Goal: Task Accomplishment & Management: Manage account settings

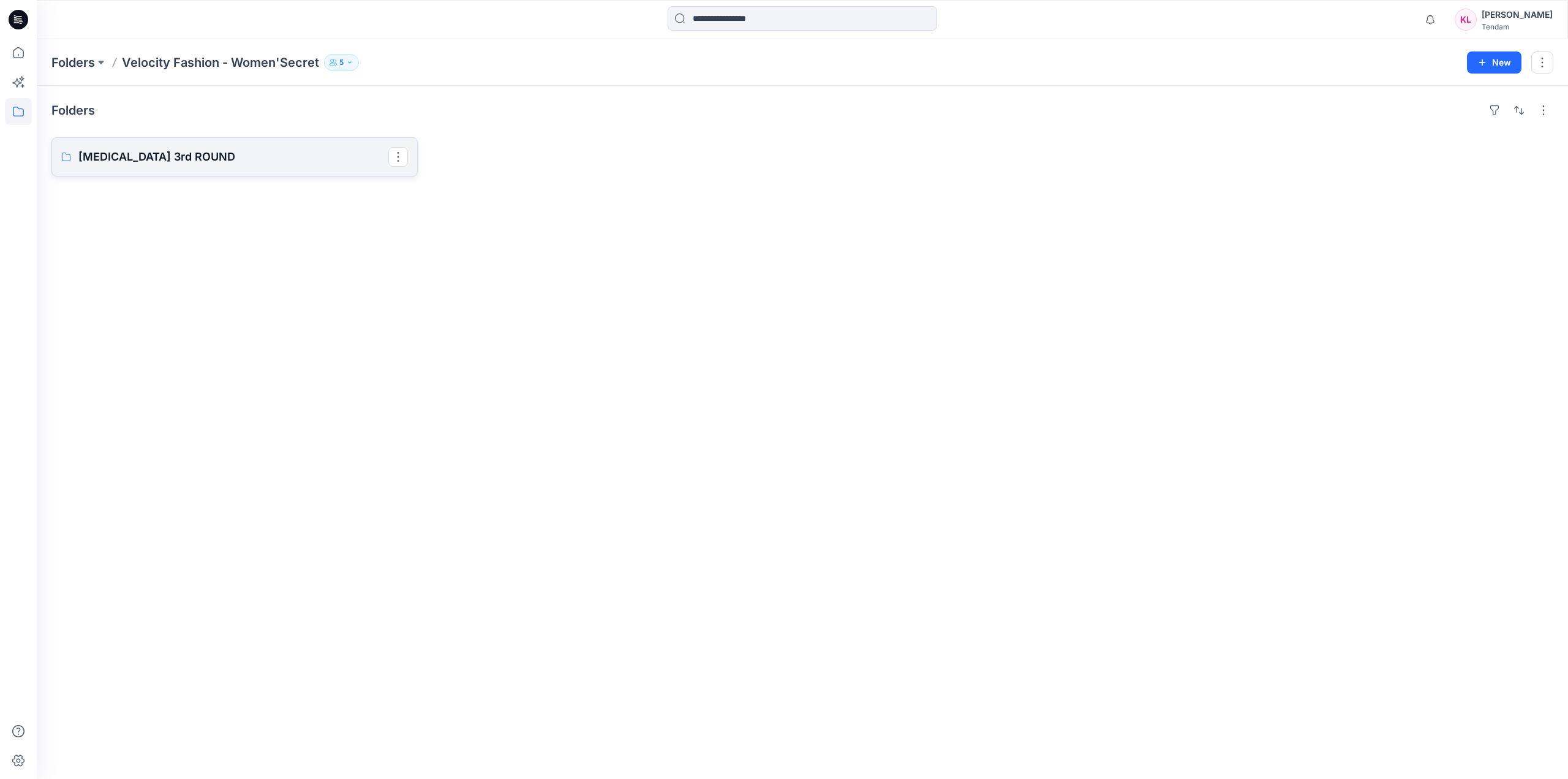
click at [223, 163] on p "[MEDICAL_DATA] 3rd ROUND" at bounding box center [232, 157] width 310 height 17
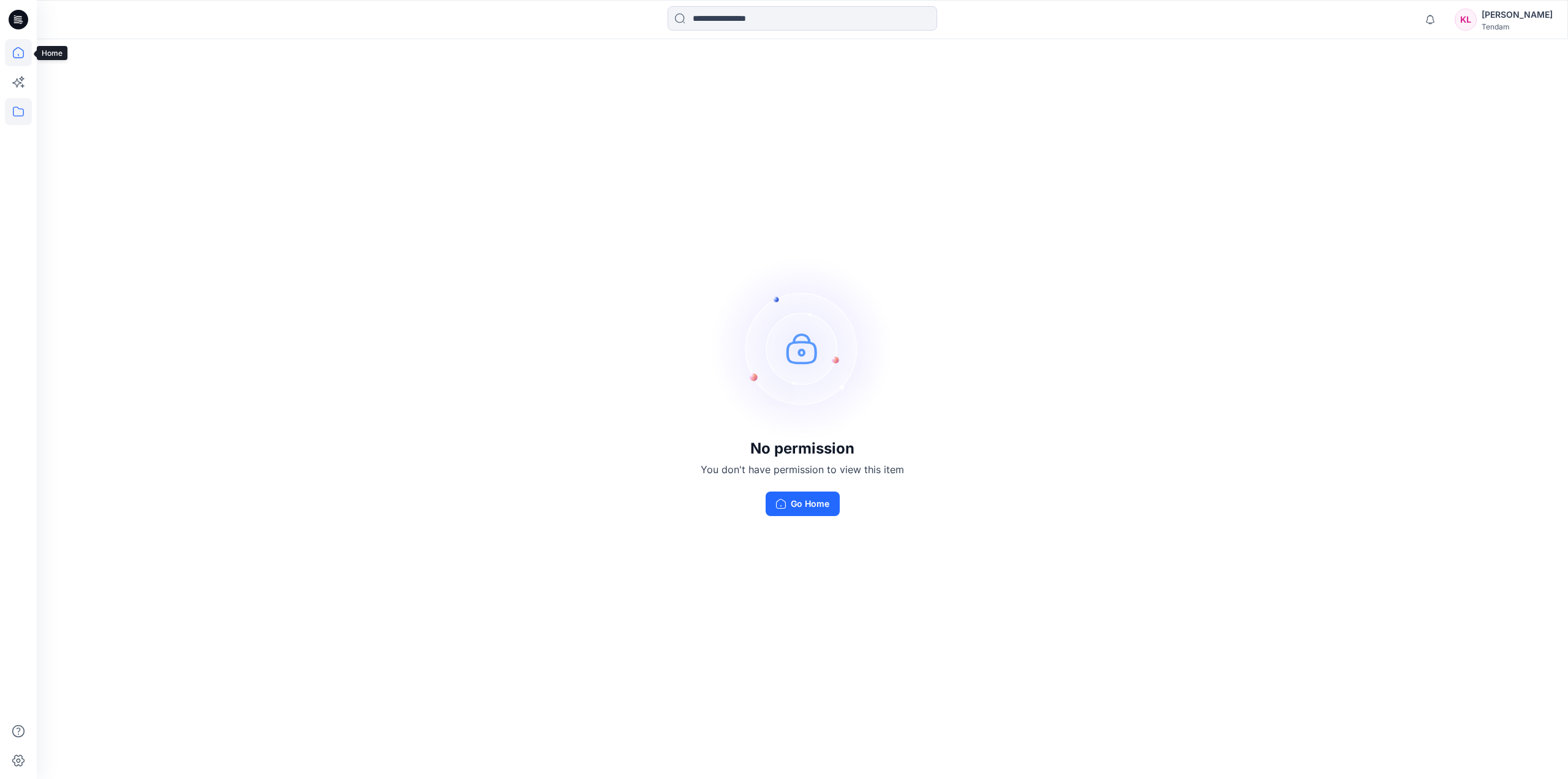
click at [17, 55] on icon at bounding box center [18, 52] width 27 height 27
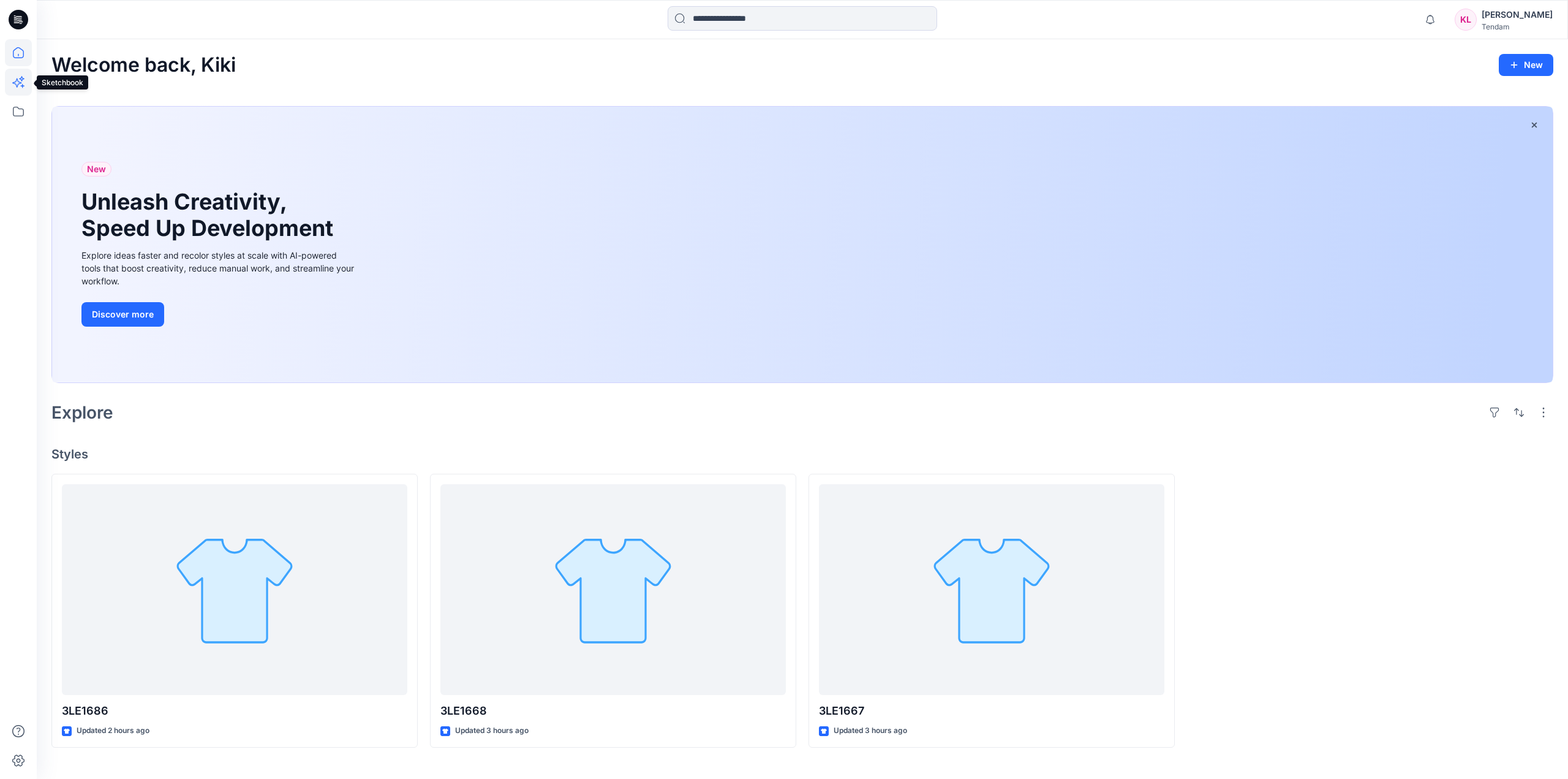
click at [17, 92] on icon at bounding box center [18, 82] width 27 height 27
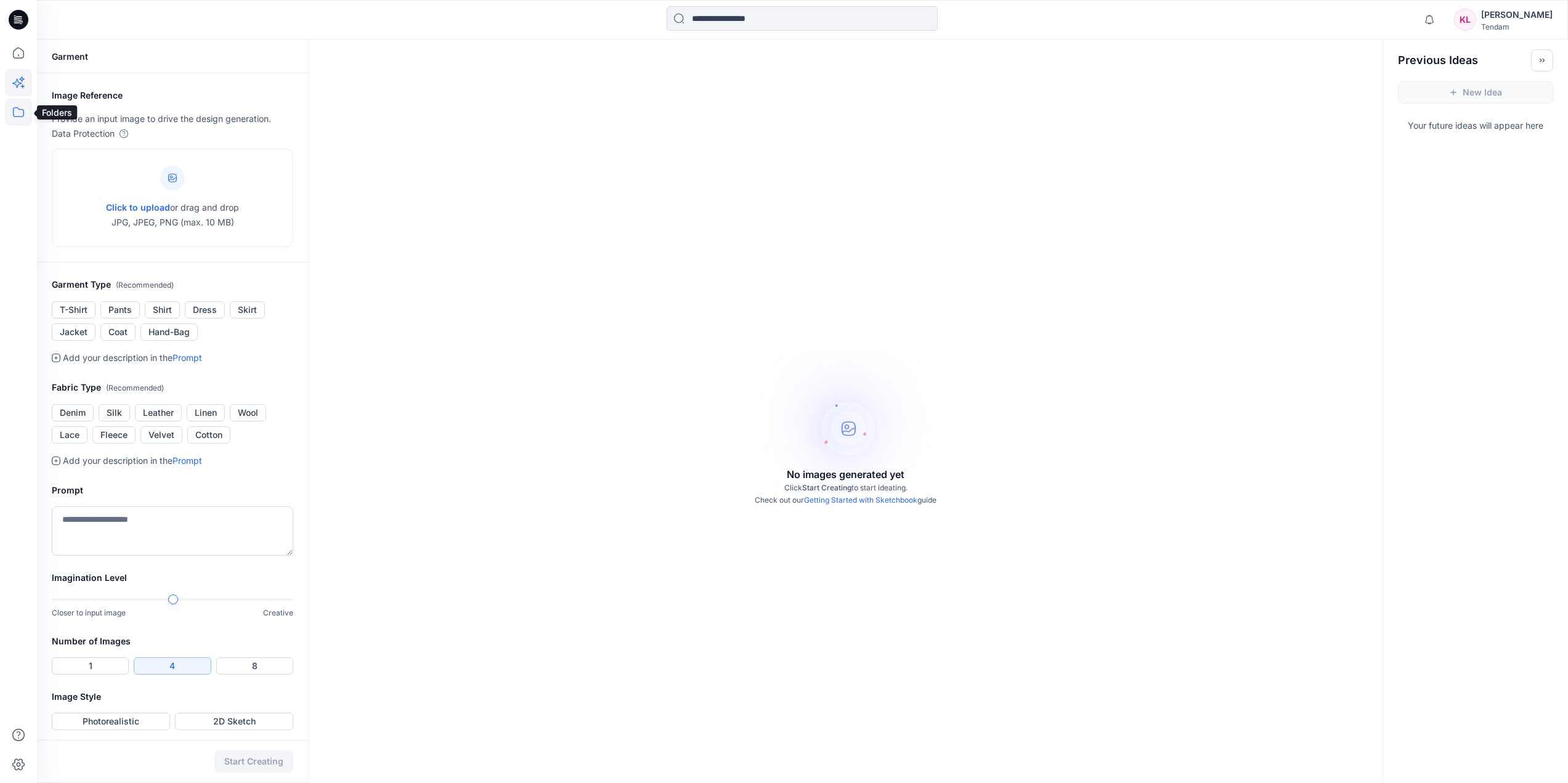
click at [18, 115] on icon at bounding box center [18, 112] width 27 height 27
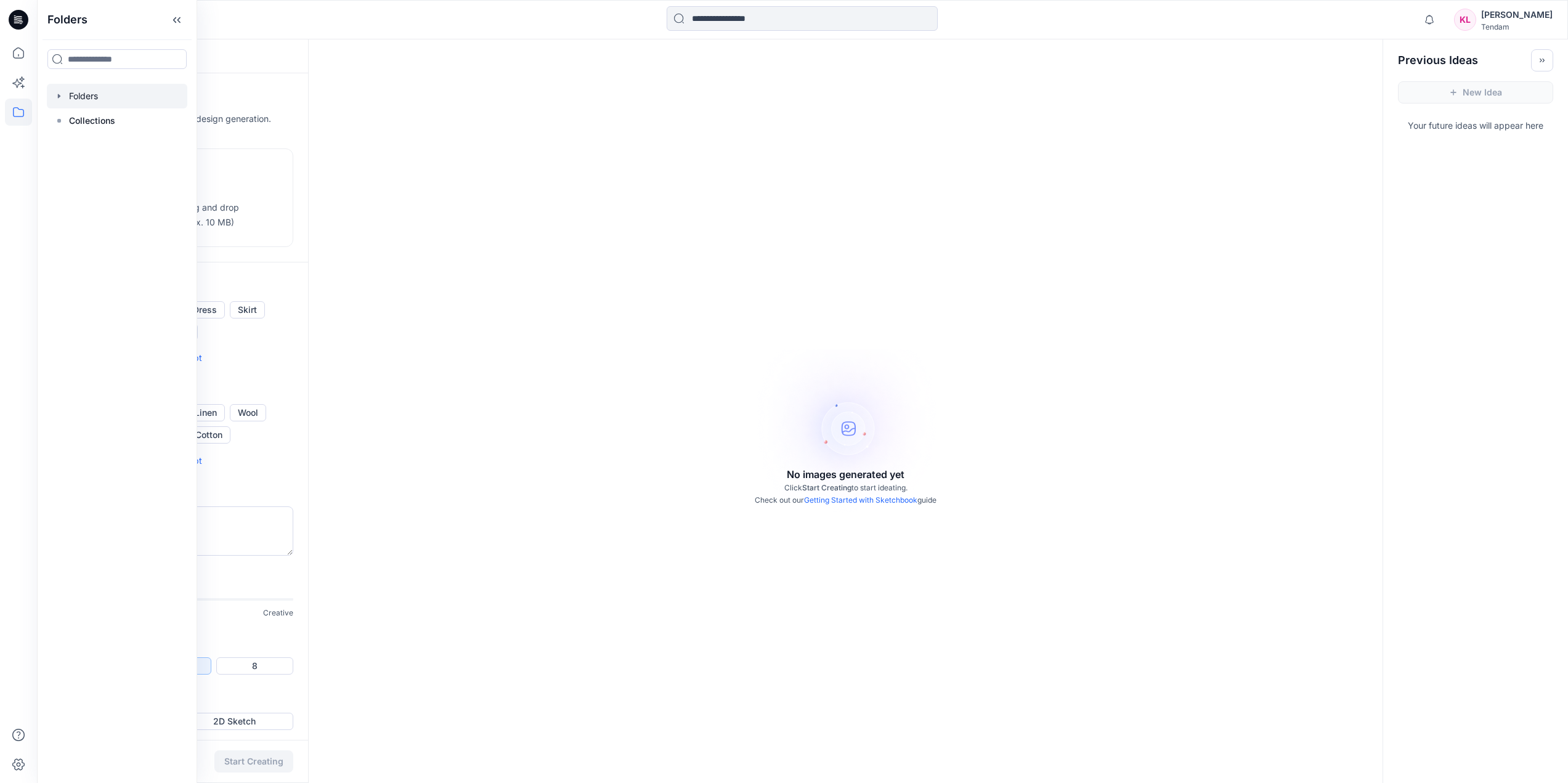
click at [111, 98] on div at bounding box center [117, 96] width 140 height 25
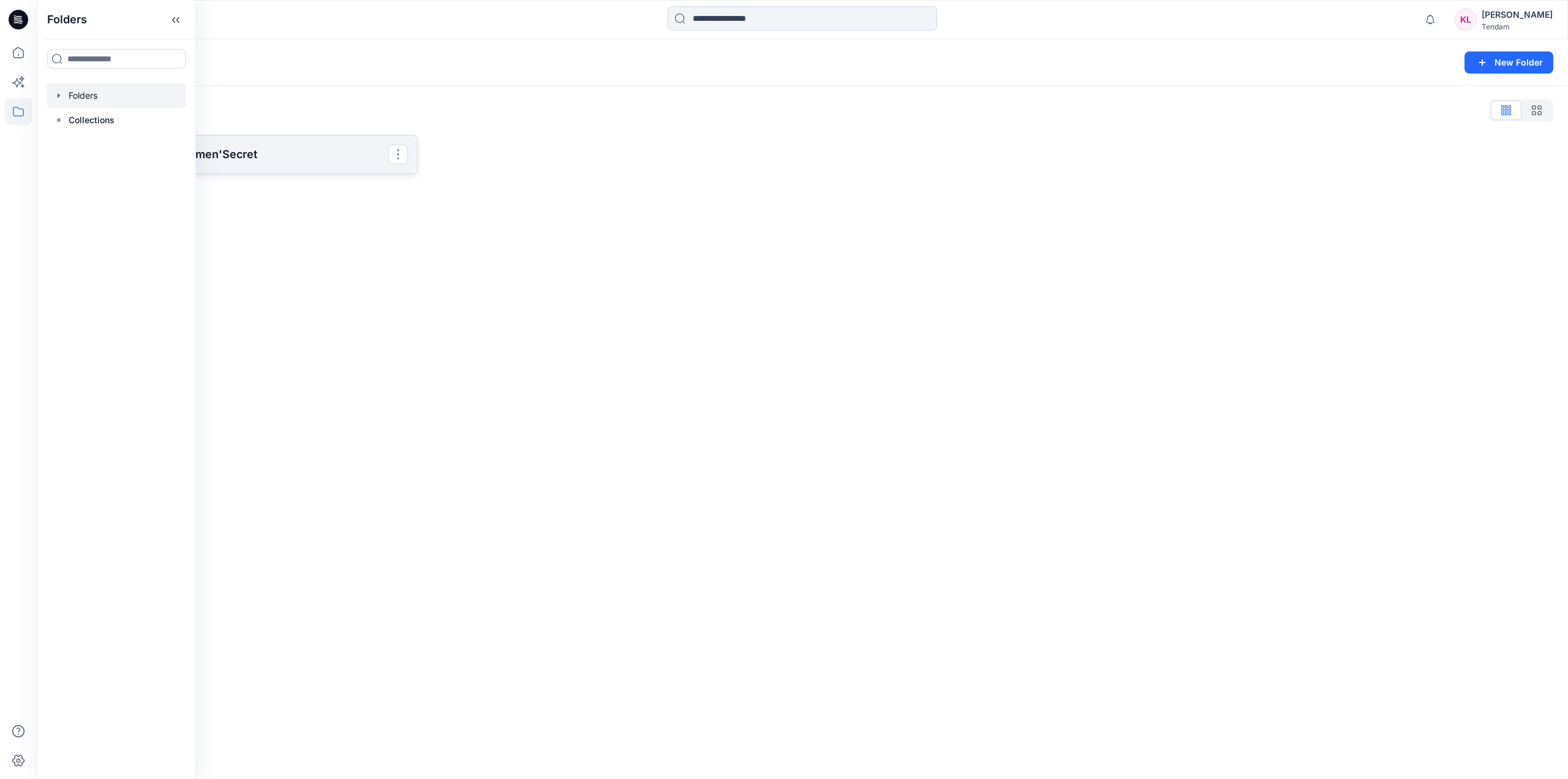
click at [308, 151] on p "Velocity Fashion - Women'Secret" at bounding box center [232, 154] width 310 height 17
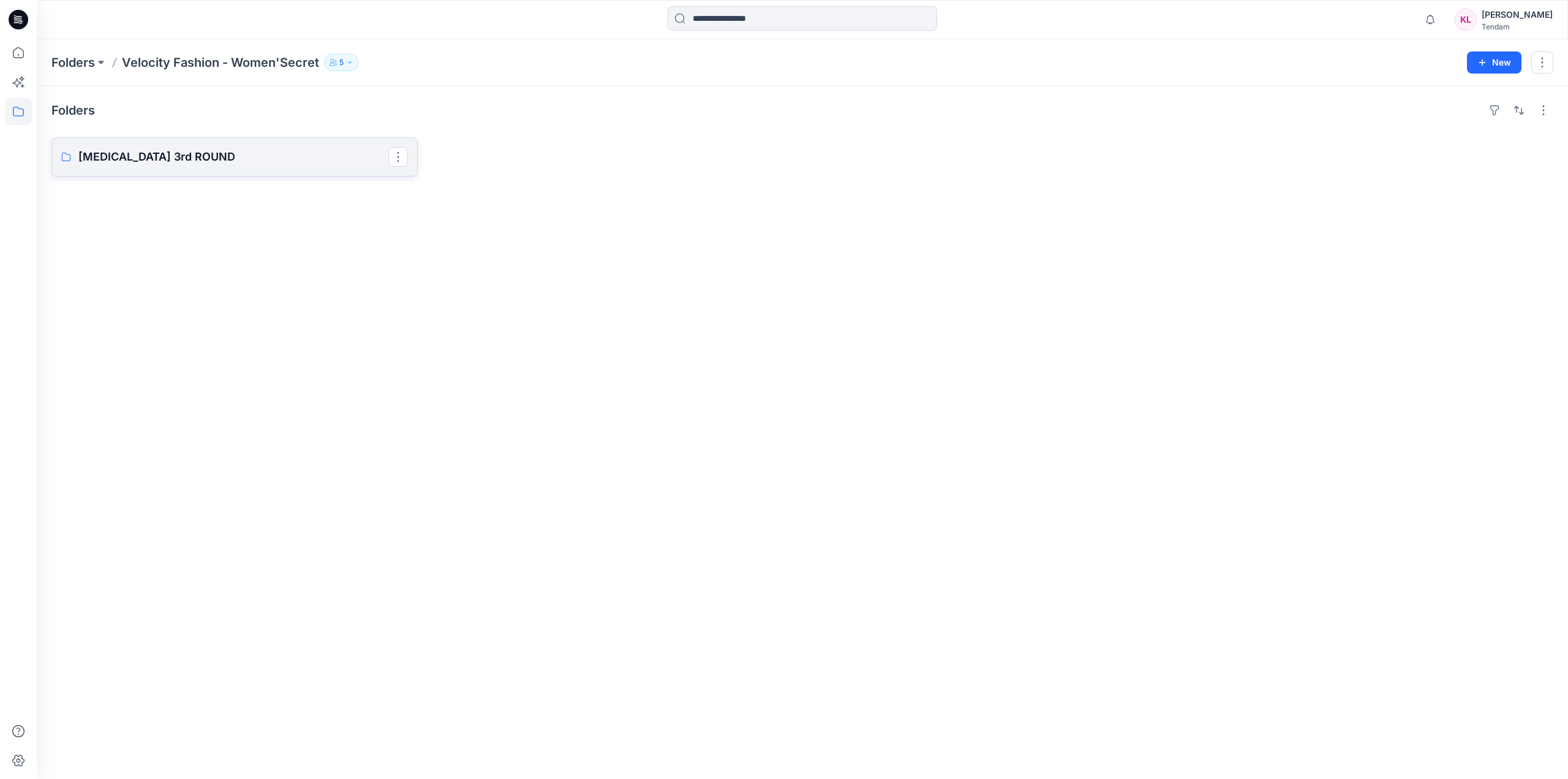
click at [272, 154] on p "T3 3rd ROUND" at bounding box center [232, 157] width 310 height 17
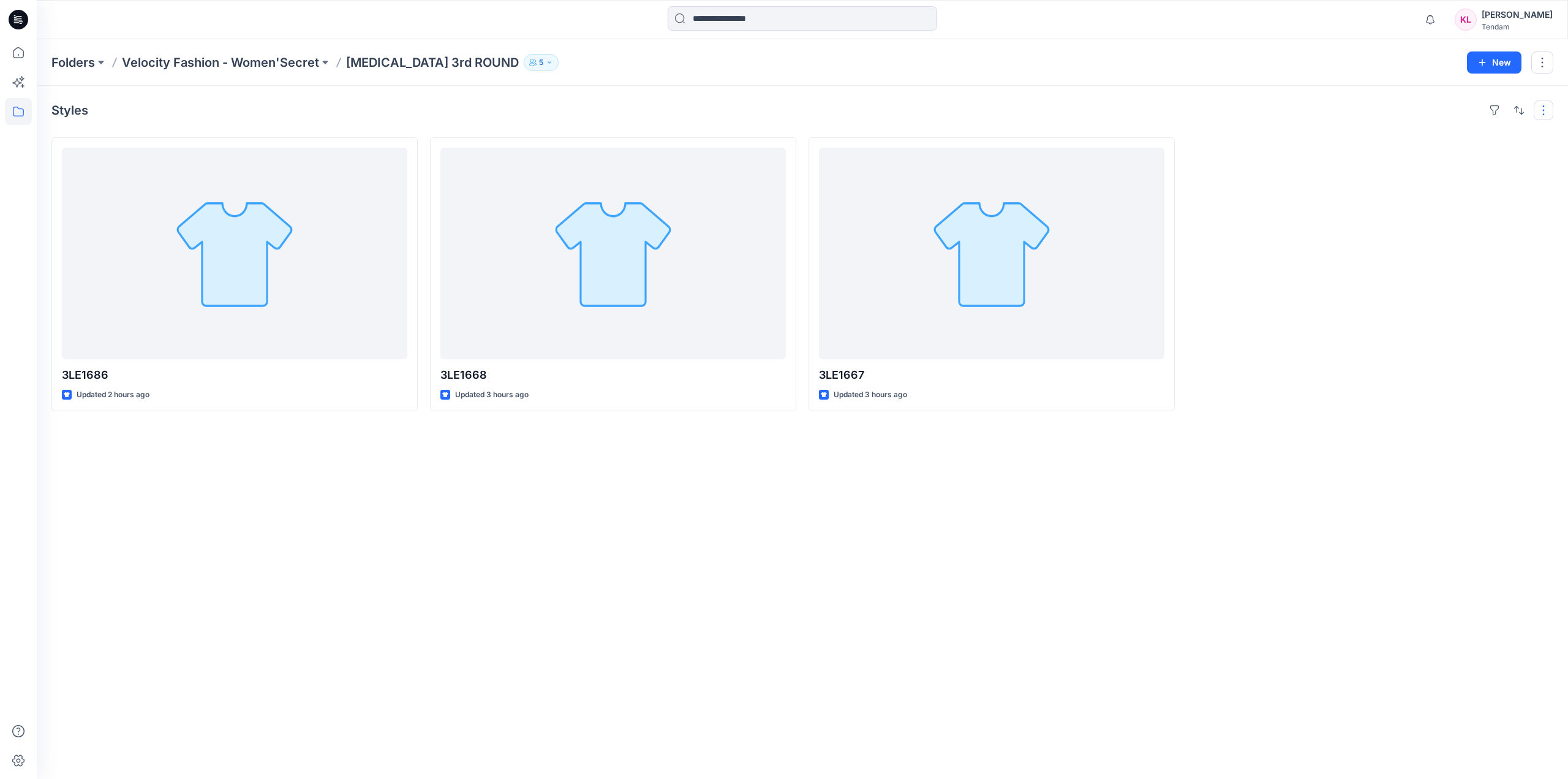
click at [1542, 106] on button "button" at bounding box center [1544, 110] width 20 height 20
click at [1243, 254] on div at bounding box center [1370, 274] width 366 height 274
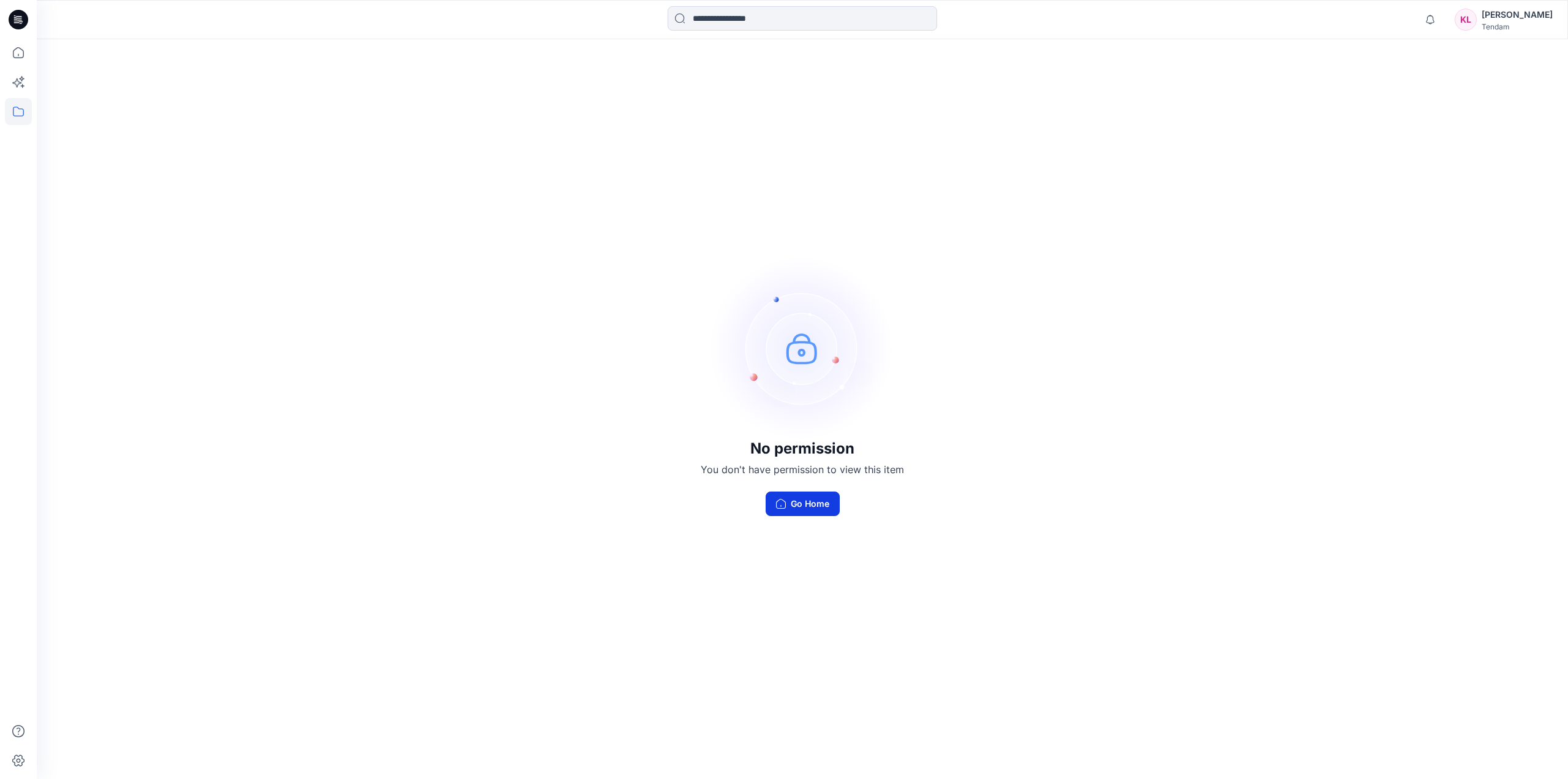
click at [809, 506] on button "Go Home" at bounding box center [803, 504] width 74 height 25
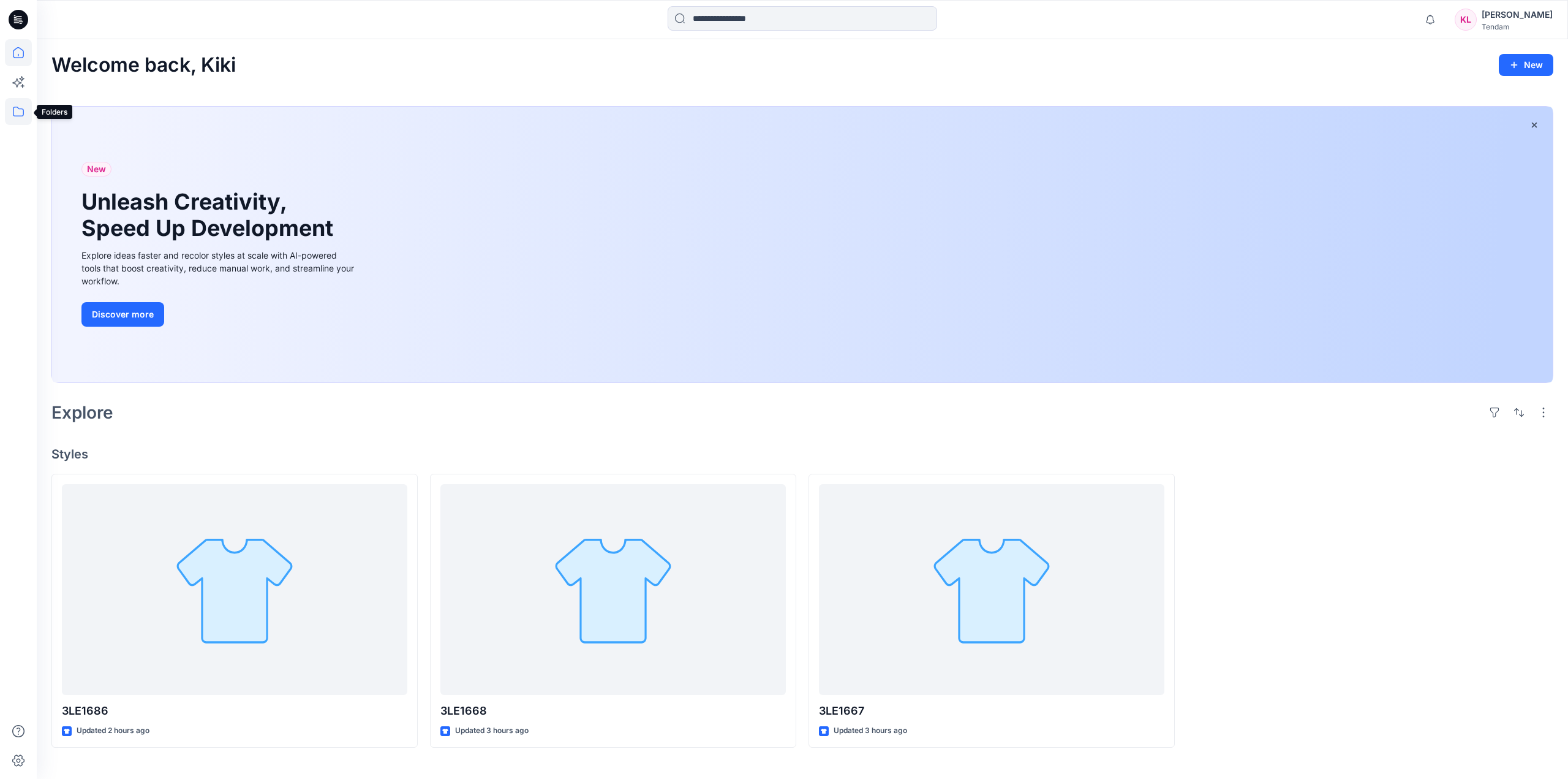
click at [15, 112] on icon at bounding box center [18, 111] width 27 height 27
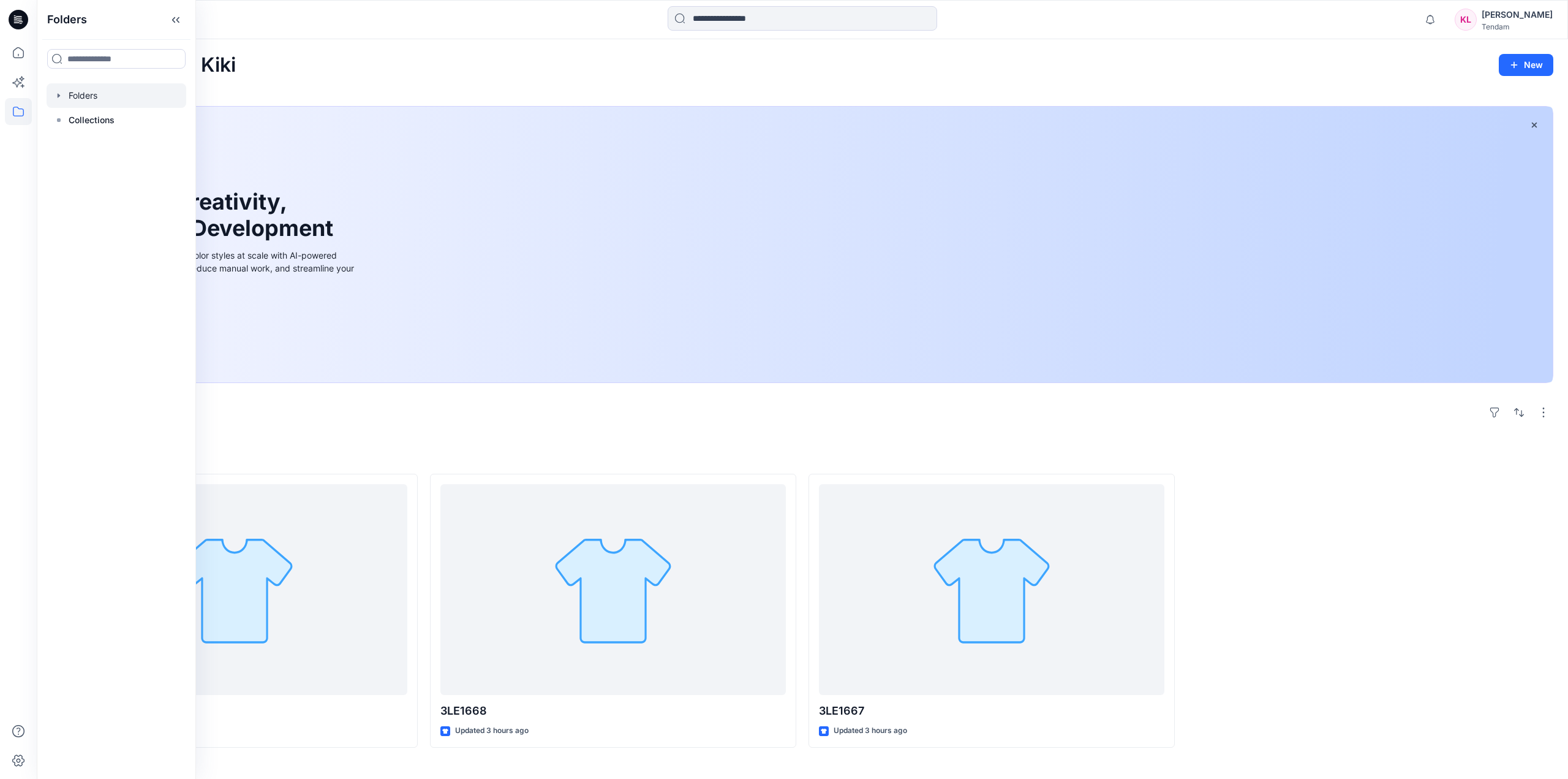
click at [108, 95] on div at bounding box center [116, 96] width 139 height 25
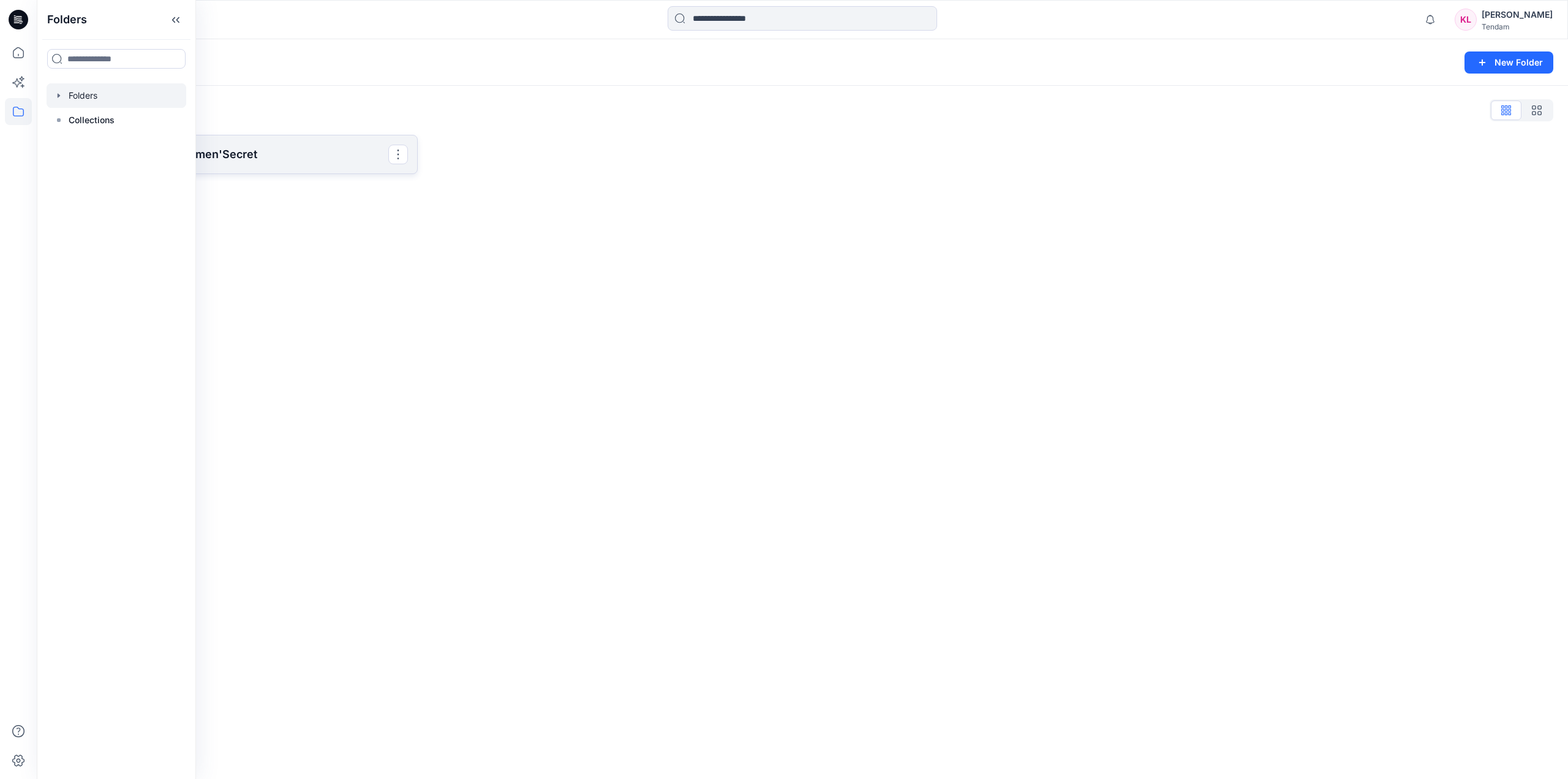
click at [315, 154] on p "Velocity Fashion - Women'Secret" at bounding box center [232, 154] width 310 height 17
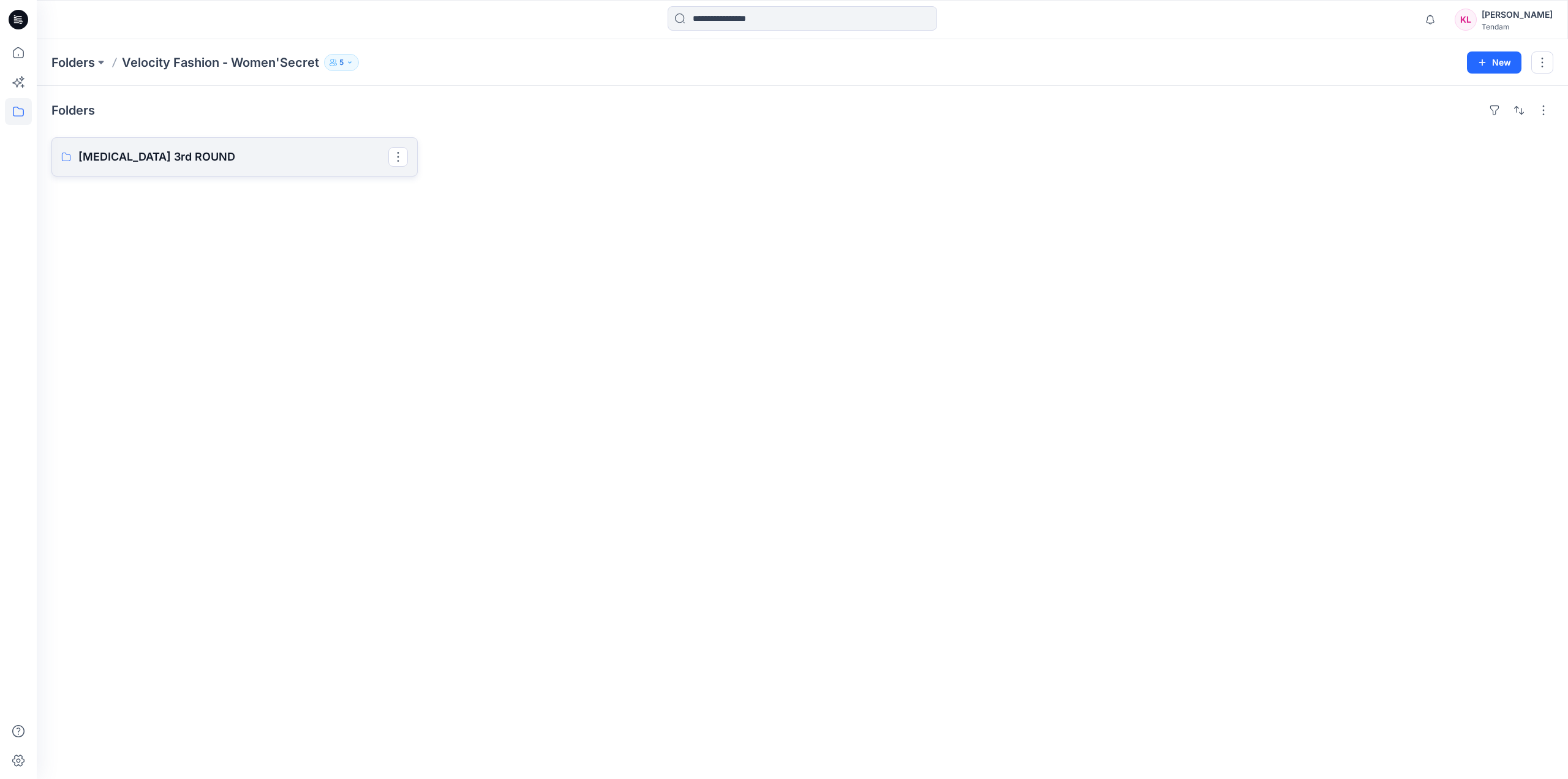
click at [272, 164] on p "[MEDICAL_DATA] 3rd ROUND" at bounding box center [232, 157] width 310 height 17
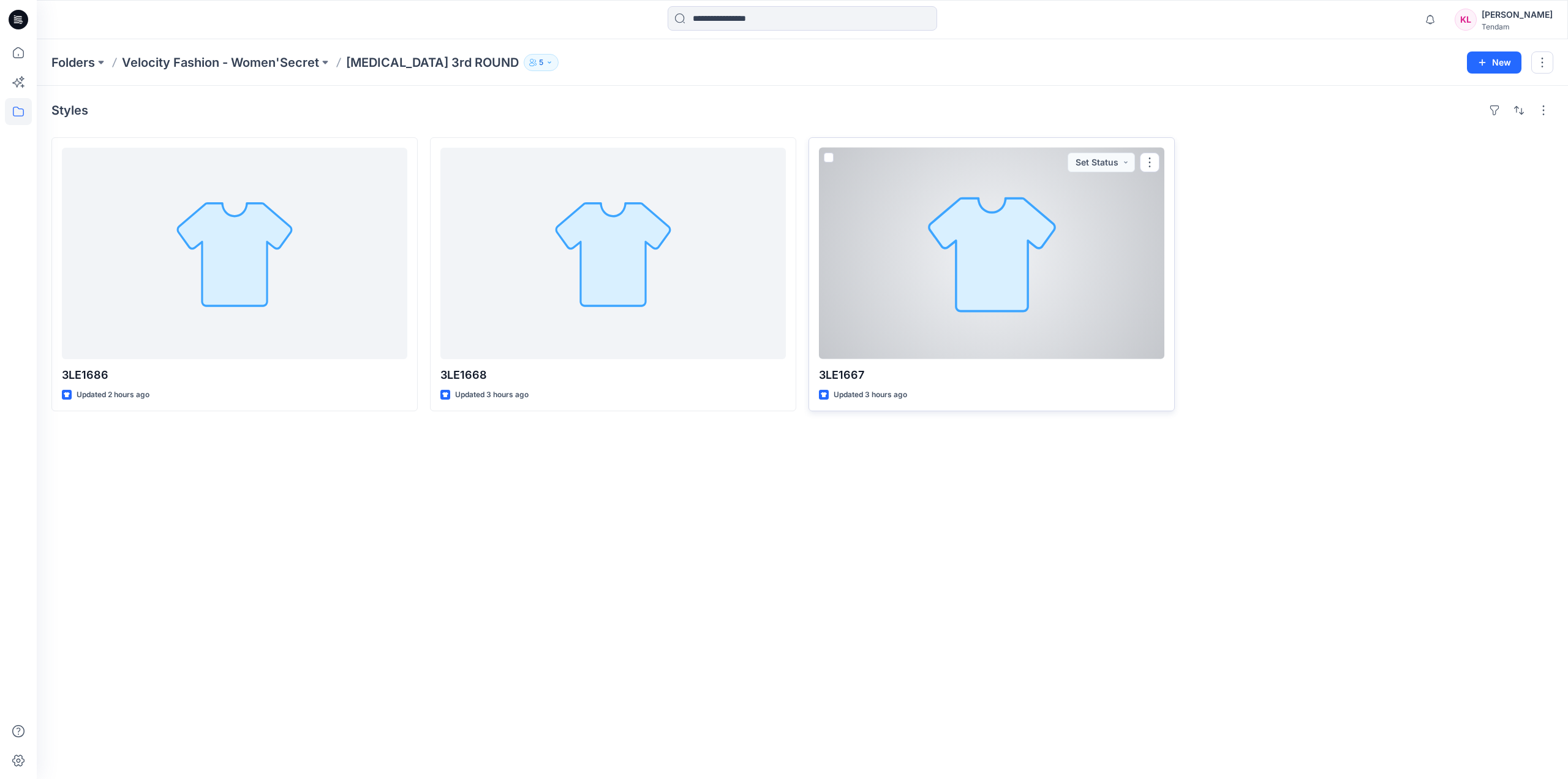
click at [1077, 223] on div at bounding box center [992, 253] width 345 height 212
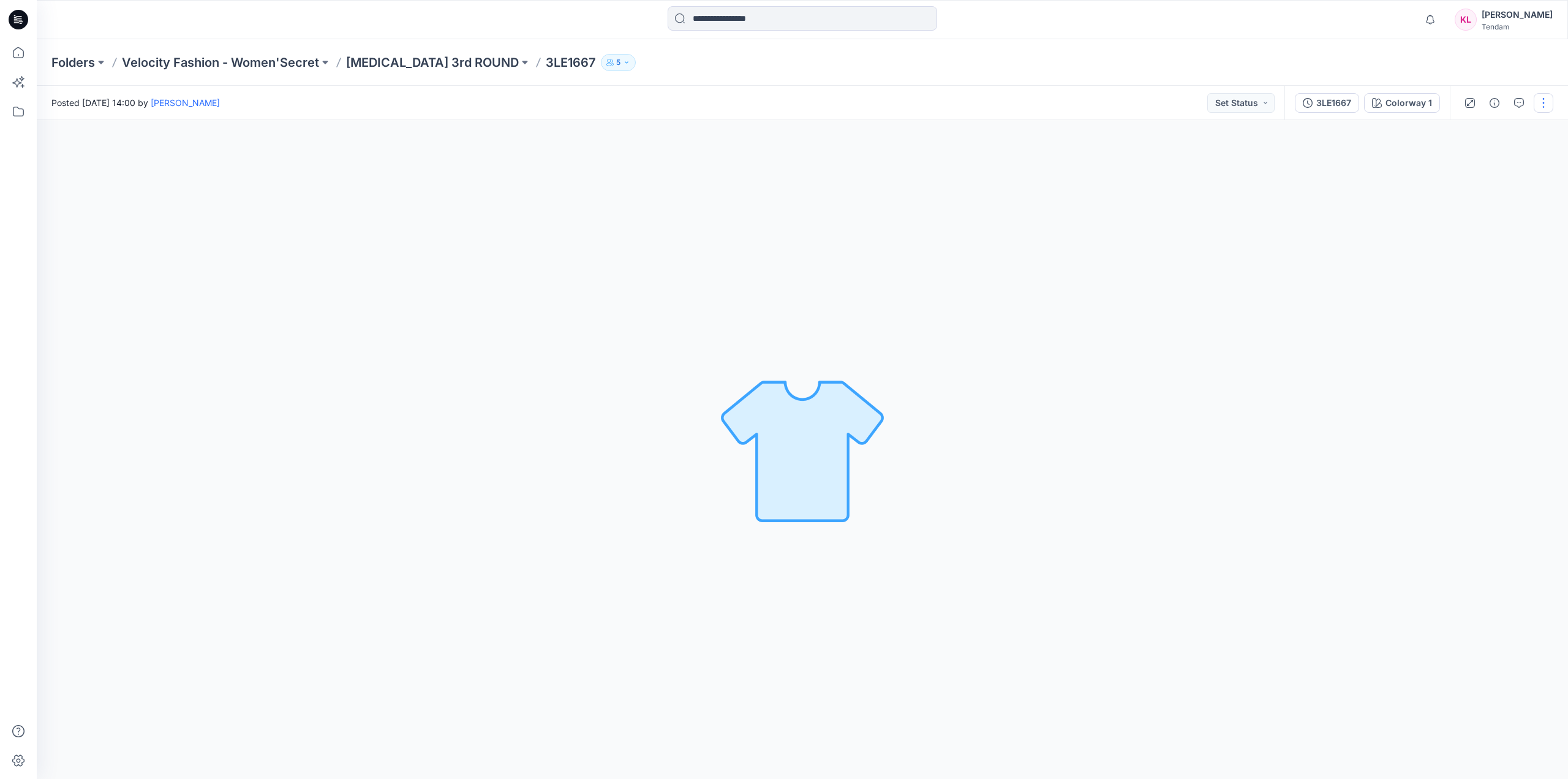
click at [1547, 105] on button "button" at bounding box center [1544, 103] width 20 height 20
click at [1487, 165] on button "Edit" at bounding box center [1492, 165] width 113 height 22
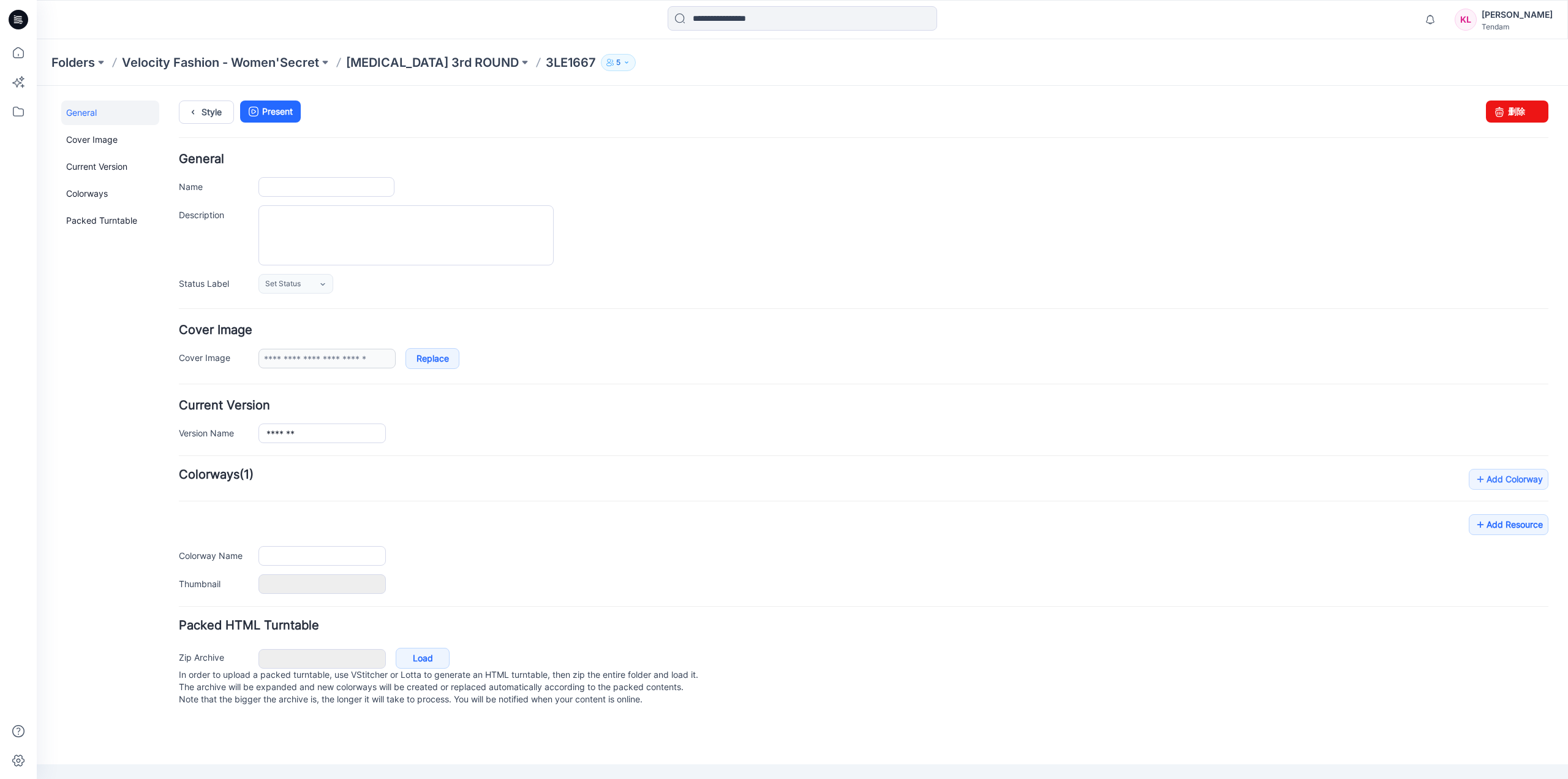
type input "*******"
type input "**********"
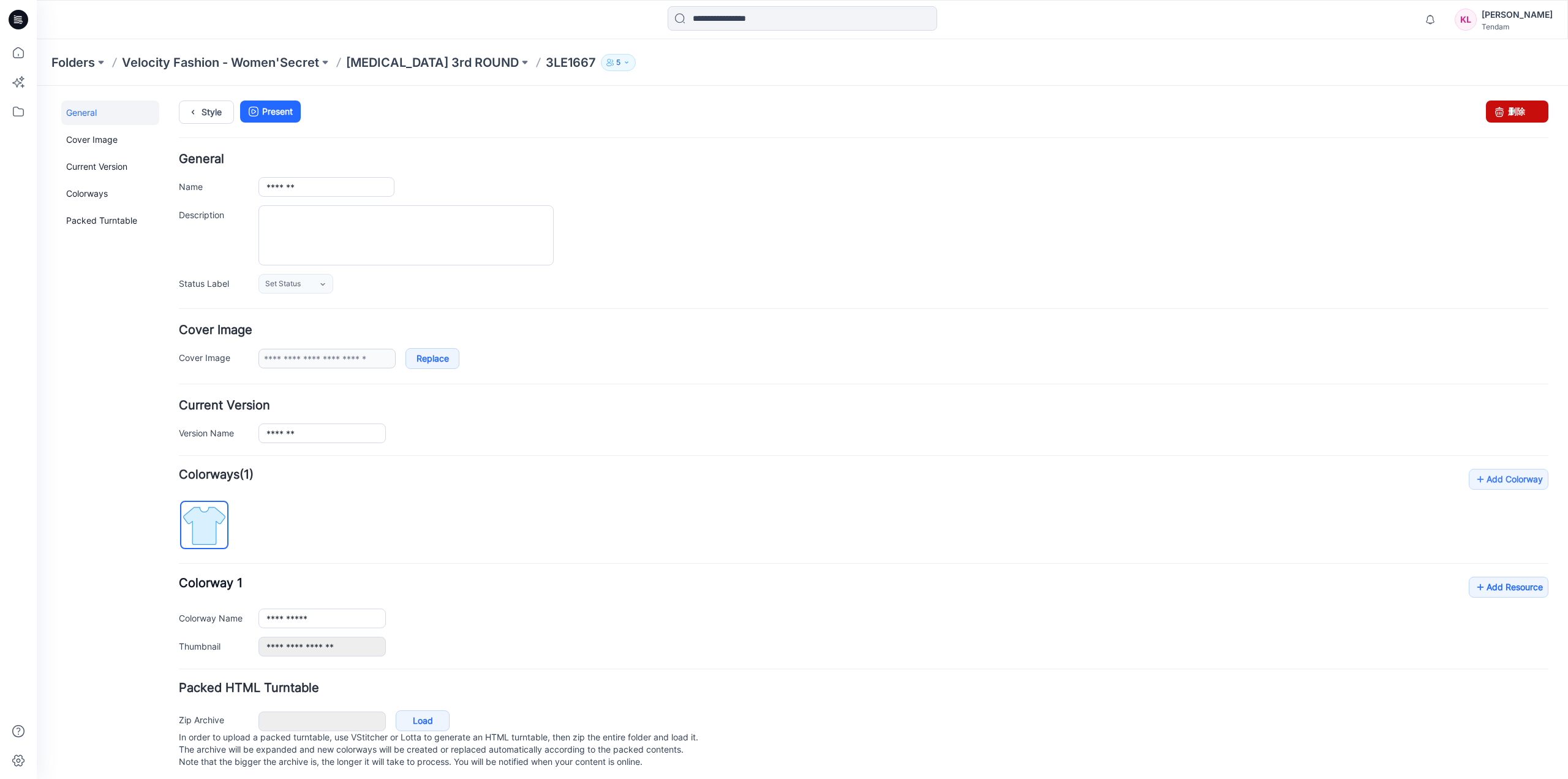
drag, startPoint x: 1517, startPoint y: 109, endPoint x: 881, endPoint y: 129, distance: 636.3
click at [1517, 109] on link "删除" at bounding box center [1517, 111] width 62 height 22
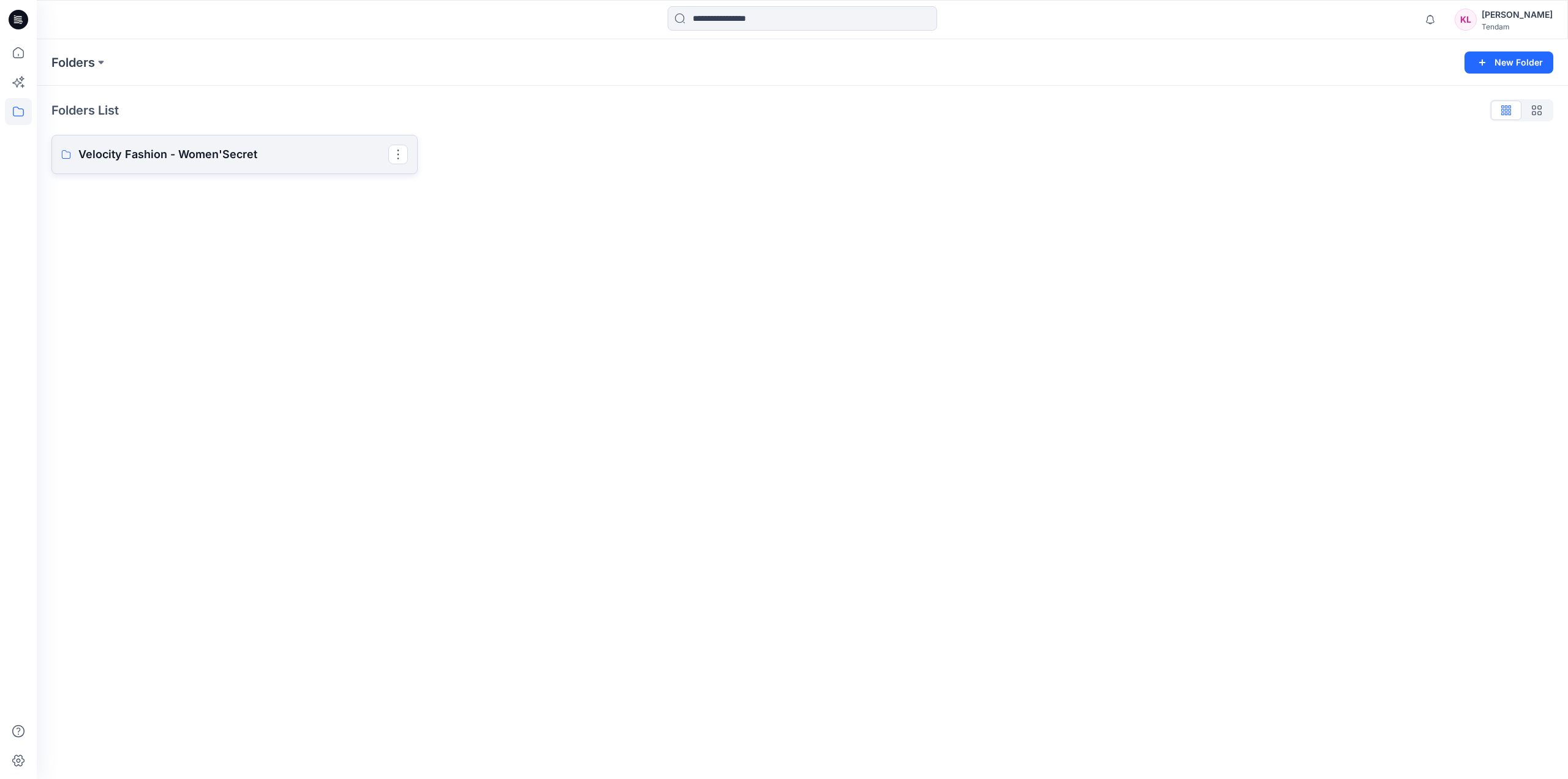
click at [261, 157] on p "Velocity Fashion - Women'Secret" at bounding box center [232, 154] width 310 height 17
click at [272, 166] on link "[MEDICAL_DATA] 3rd ROUND" at bounding box center [234, 156] width 366 height 39
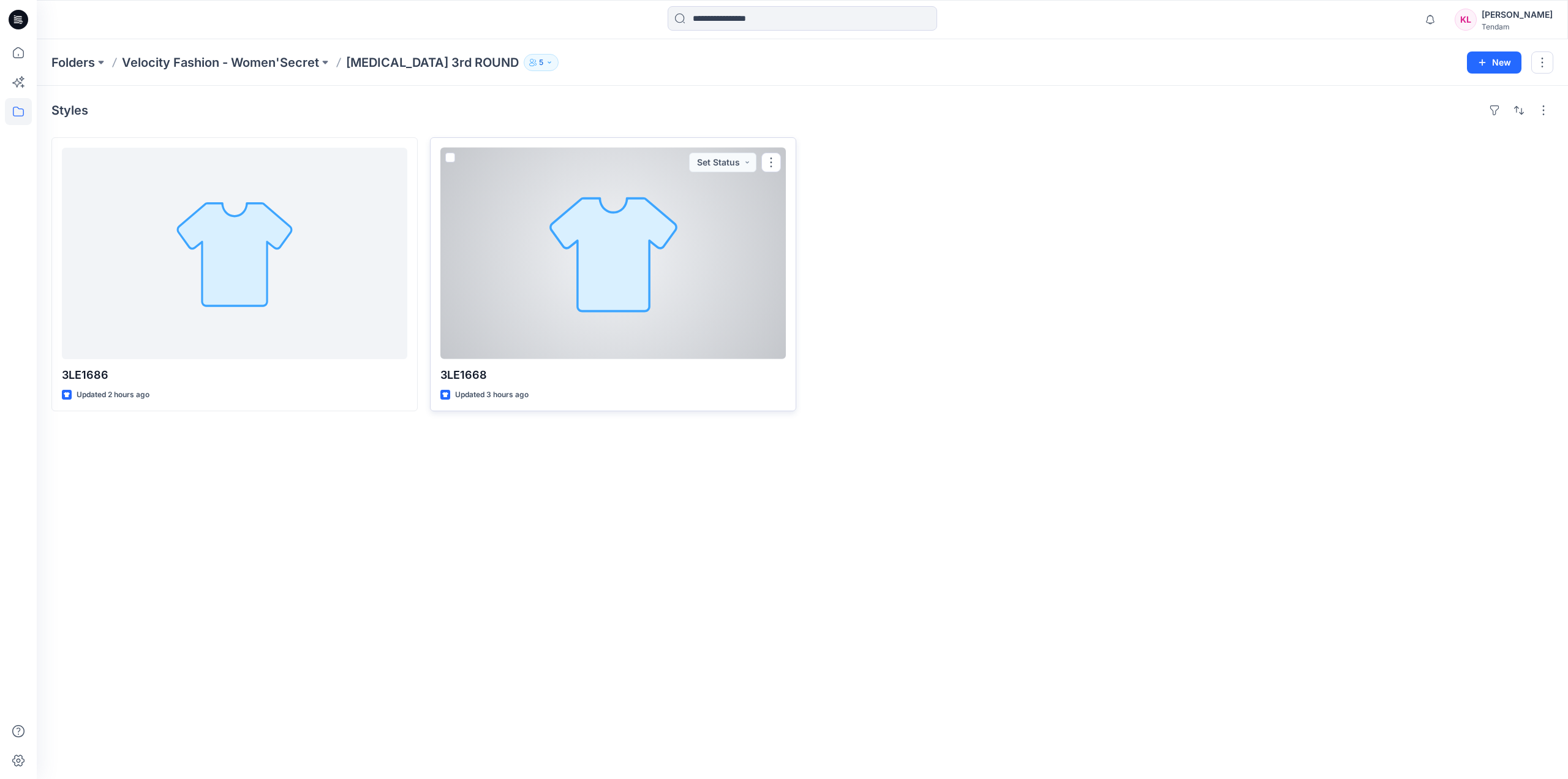
click at [723, 206] on div at bounding box center [613, 253] width 345 height 212
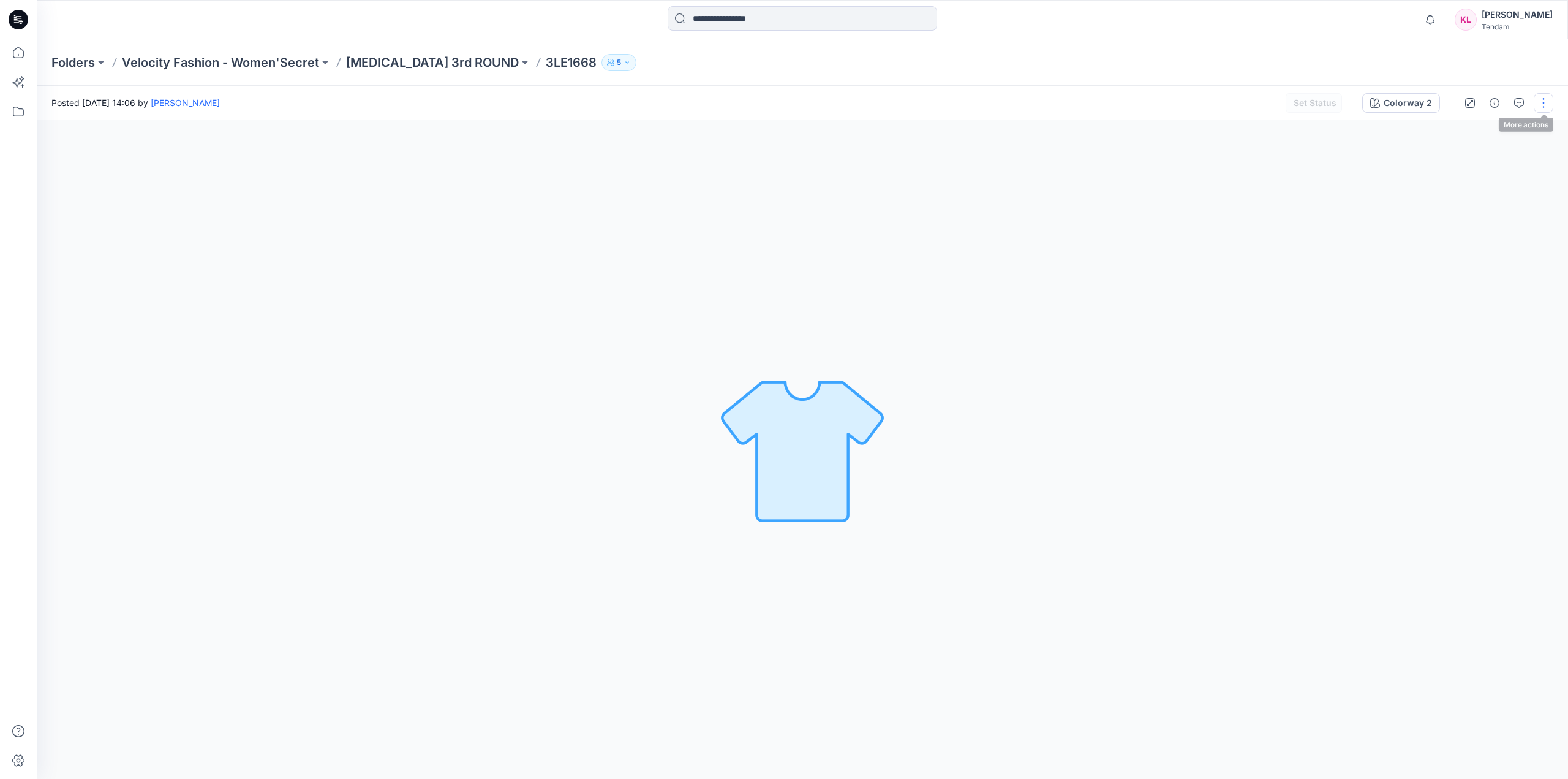
click at [1543, 98] on button "button" at bounding box center [1544, 103] width 20 height 20
click at [1480, 165] on button "Edit" at bounding box center [1492, 165] width 113 height 22
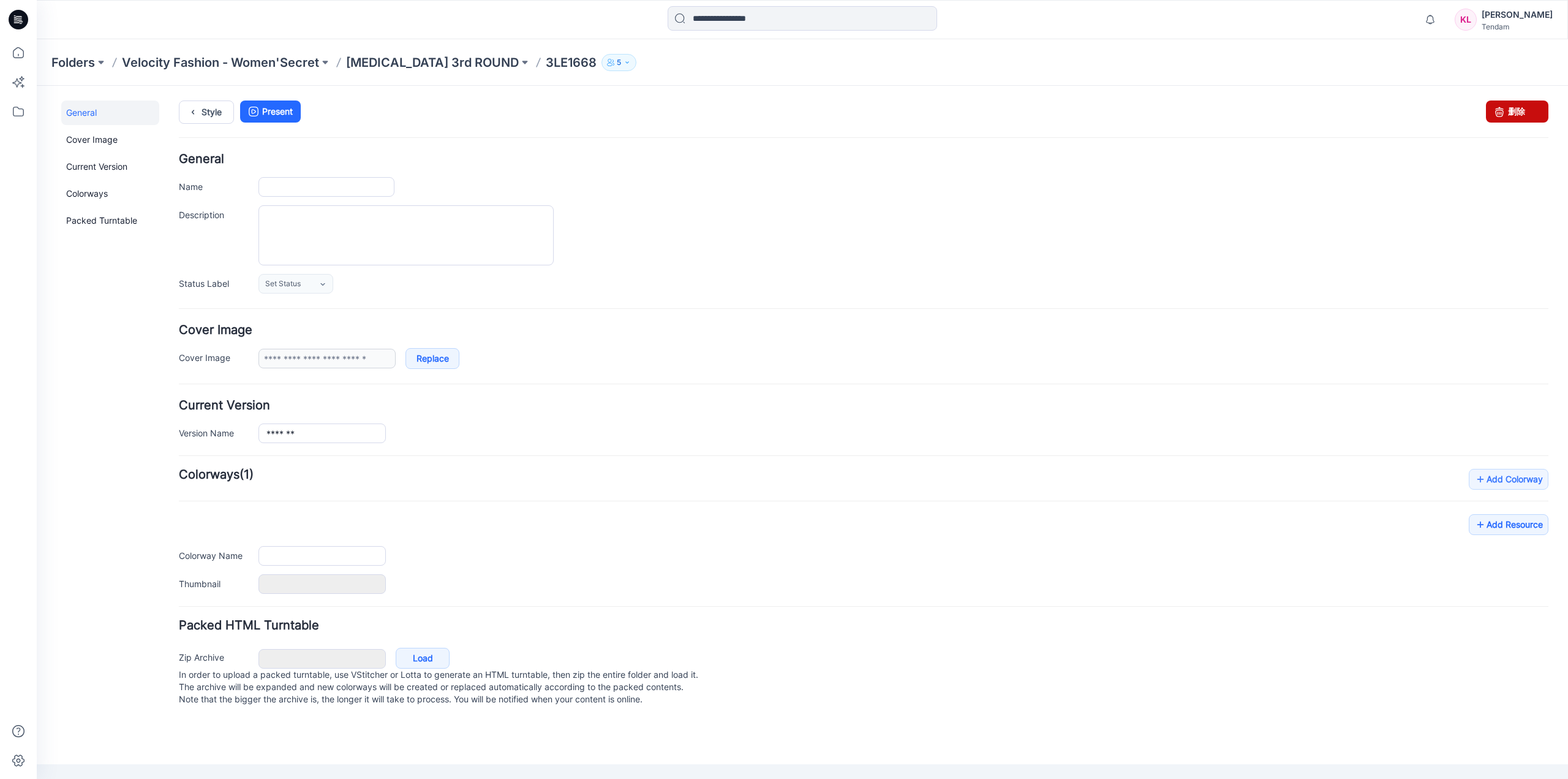
type input "*******"
type input "**********"
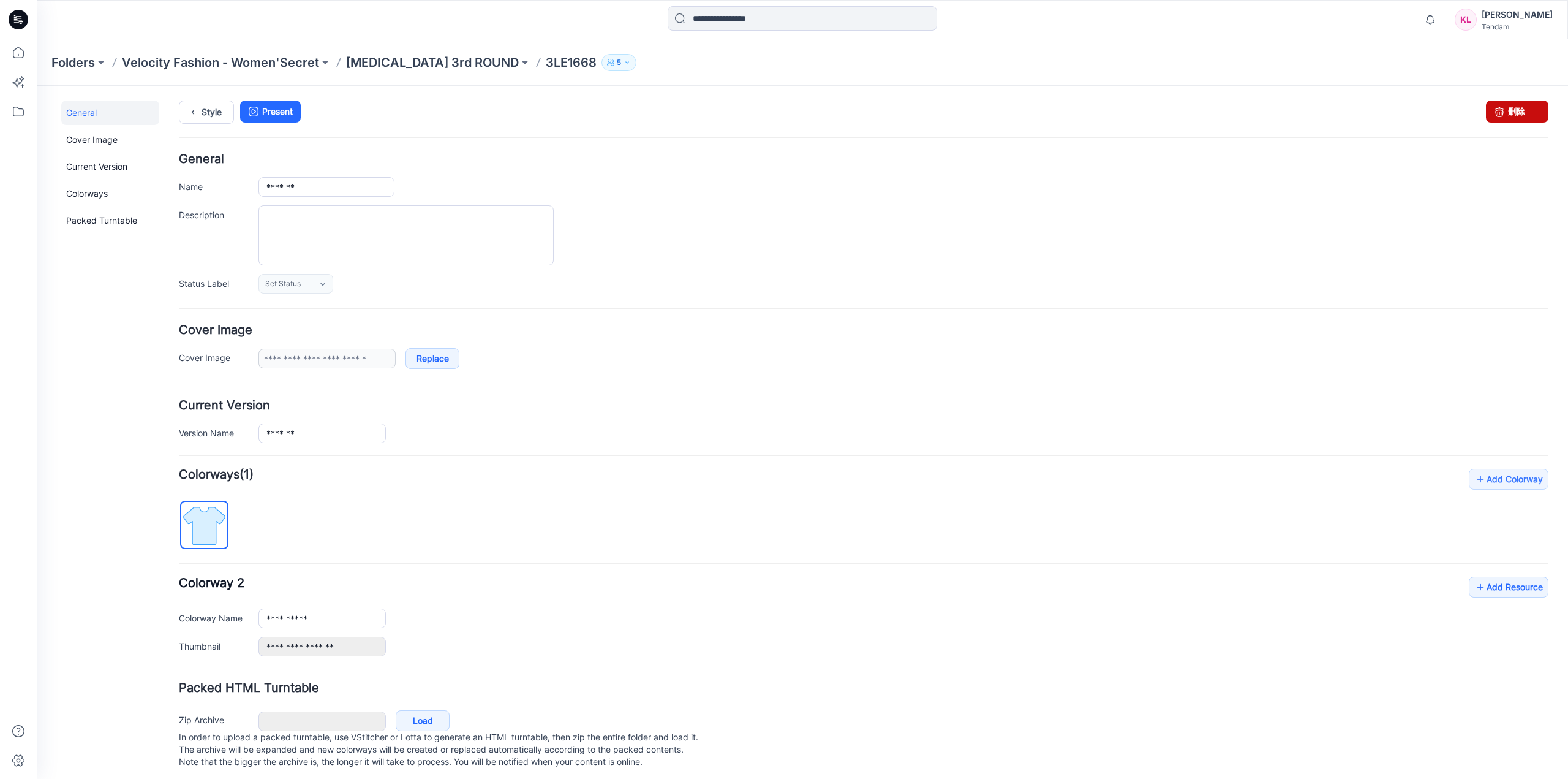
click at [1524, 115] on link "删除" at bounding box center [1517, 111] width 62 height 22
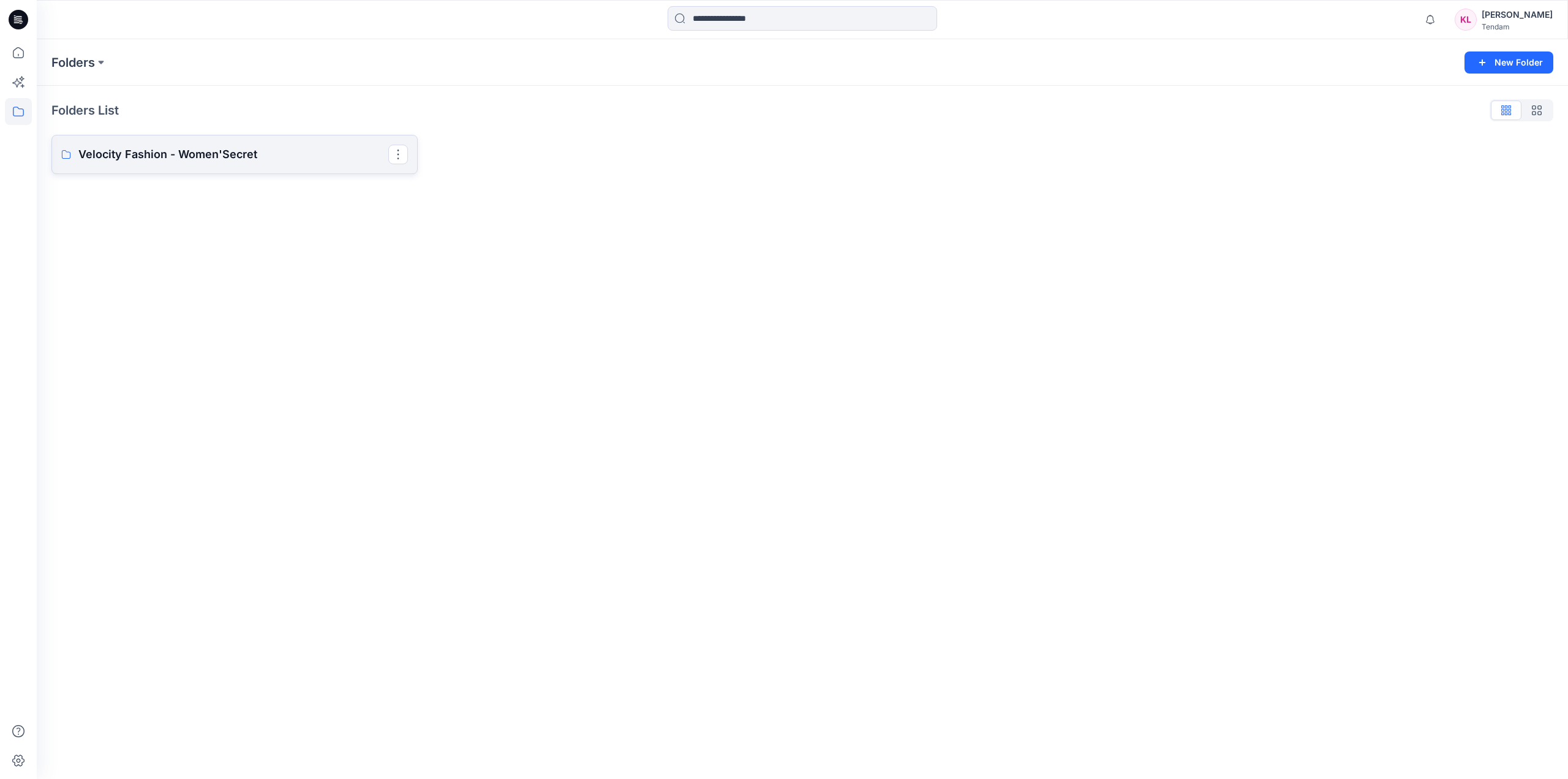
click at [315, 146] on p "Velocity Fashion - Women'Secret" at bounding box center [232, 154] width 310 height 17
click at [315, 164] on p "[MEDICAL_DATA] 3rd ROUND" at bounding box center [232, 157] width 310 height 17
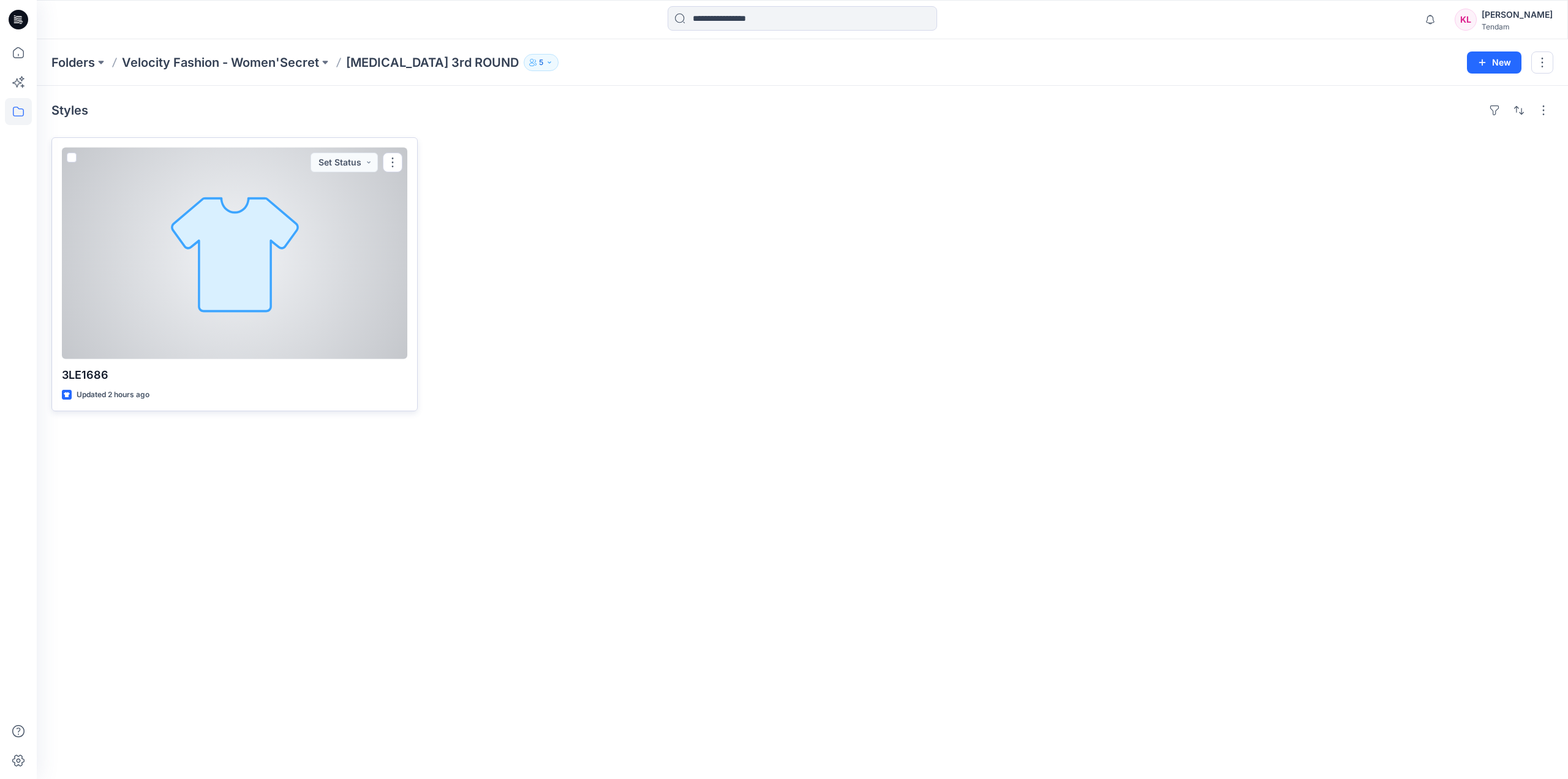
click at [379, 207] on div at bounding box center [235, 253] width 345 height 212
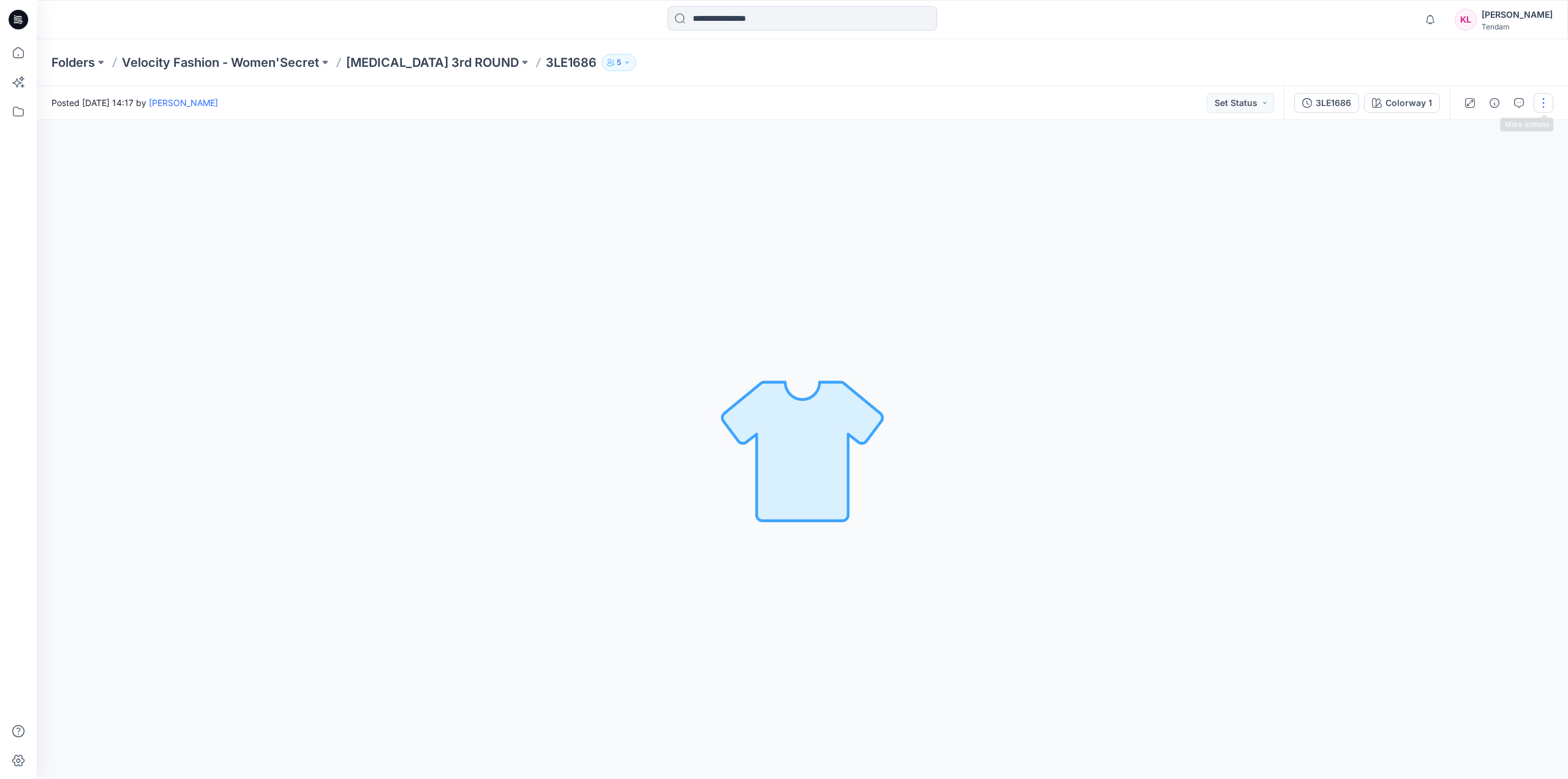
click at [1550, 100] on button "button" at bounding box center [1544, 103] width 20 height 20
click at [1492, 167] on button "Edit" at bounding box center [1492, 165] width 113 height 22
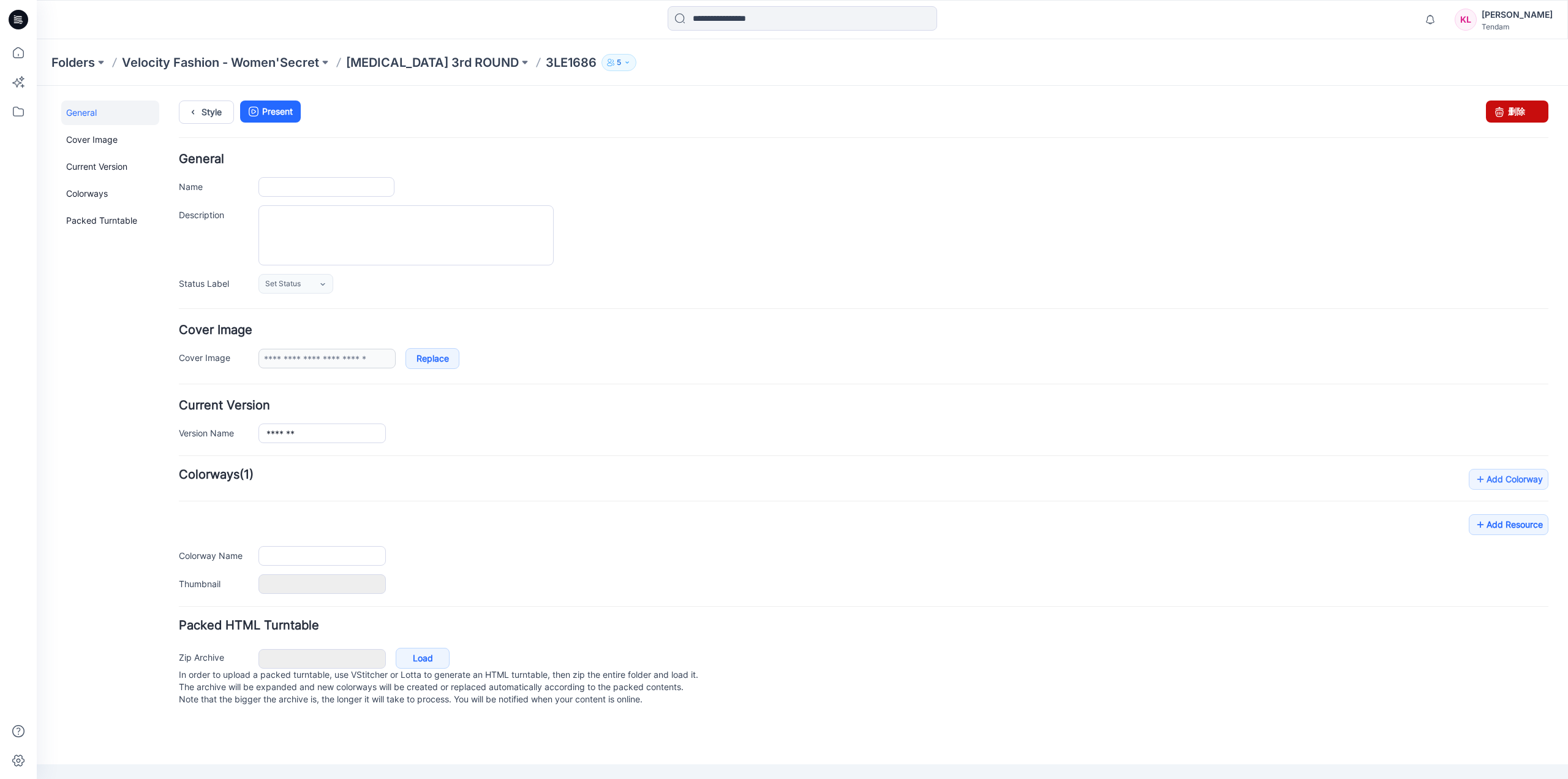
type input "*******"
type input "**********"
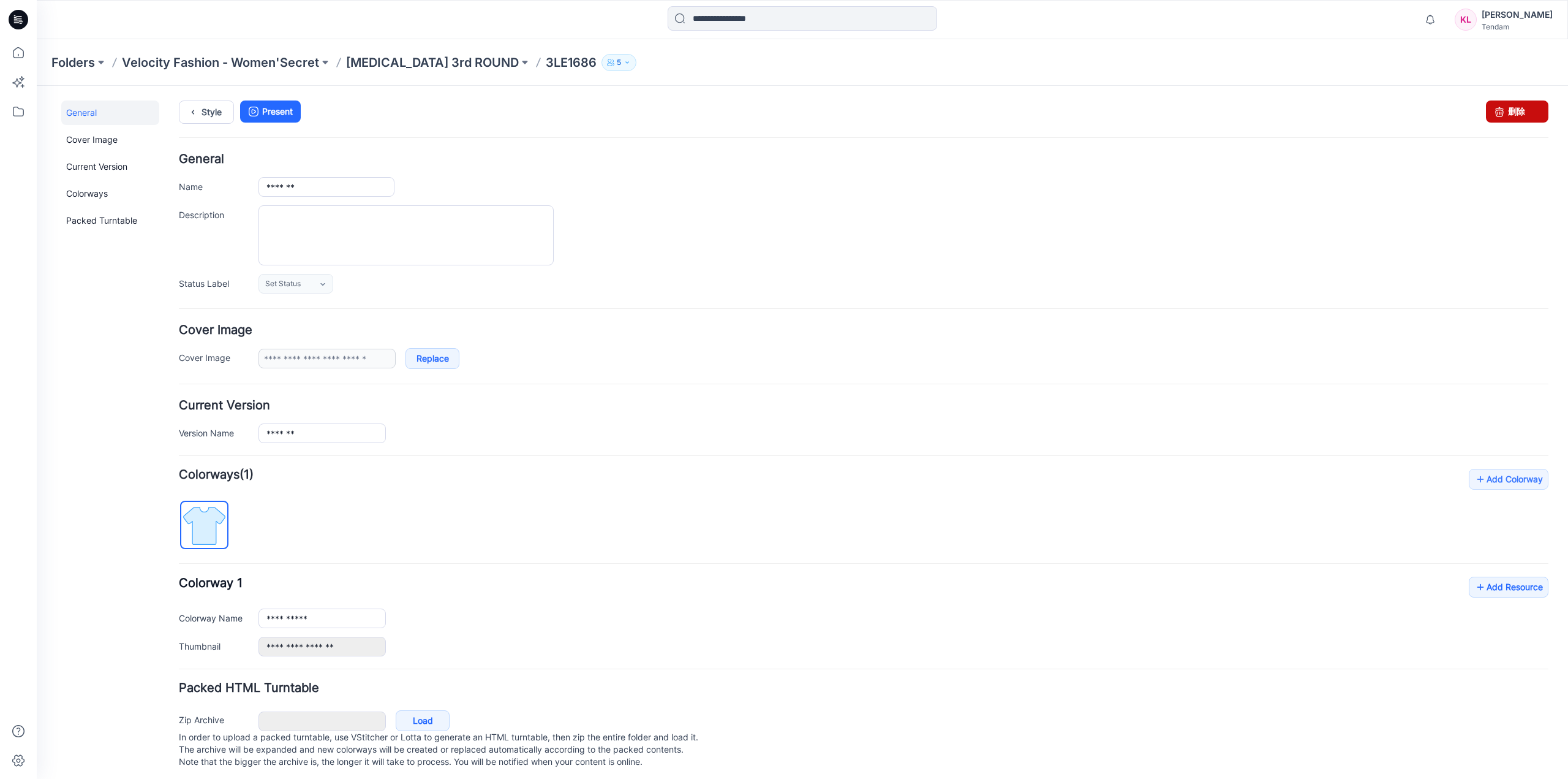
drag, startPoint x: 1507, startPoint y: 118, endPoint x: 866, endPoint y: 124, distance: 641.0
click at [1507, 118] on link "删除" at bounding box center [1517, 111] width 62 height 22
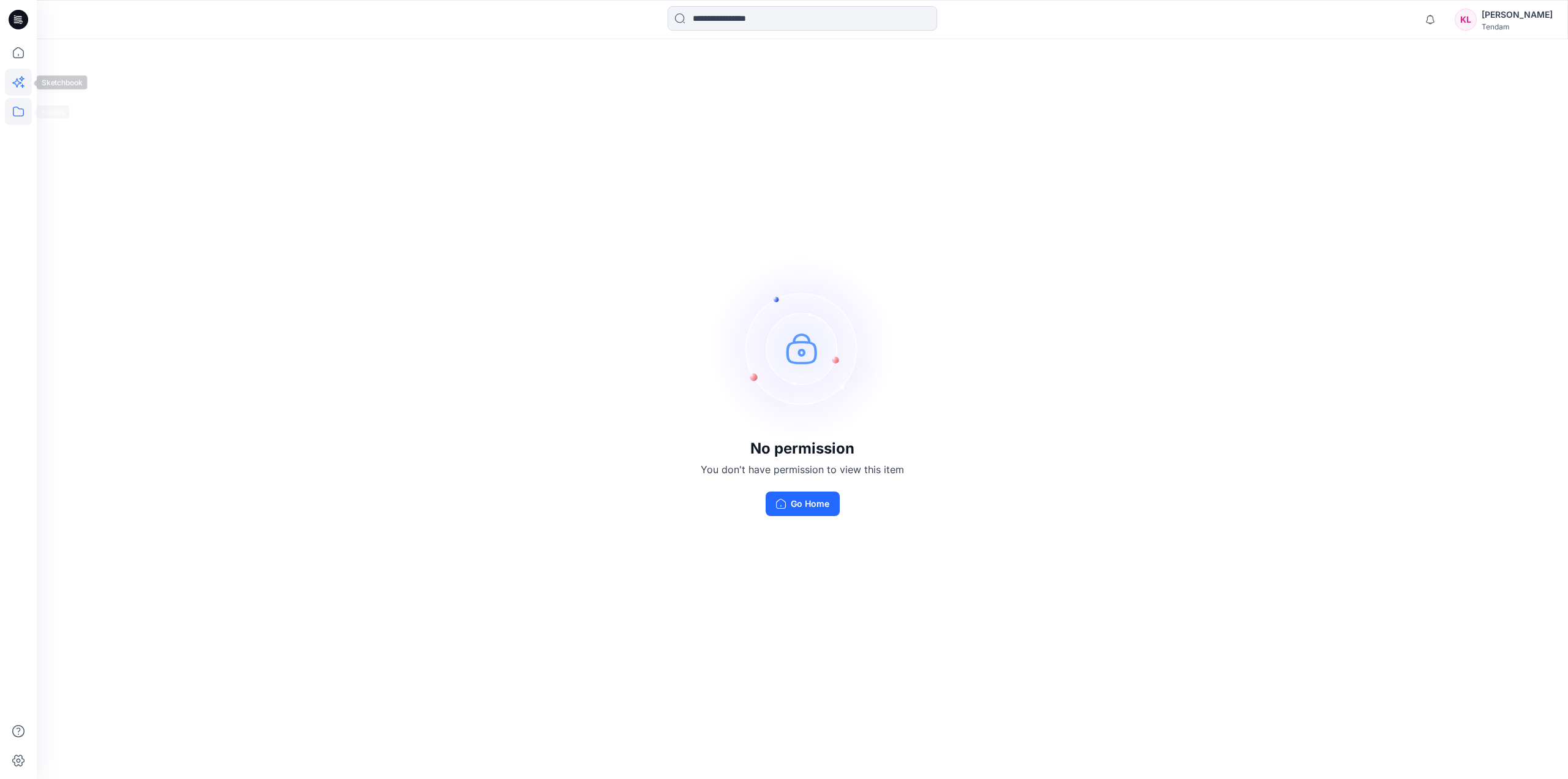
click at [12, 77] on icon at bounding box center [18, 82] width 27 height 27
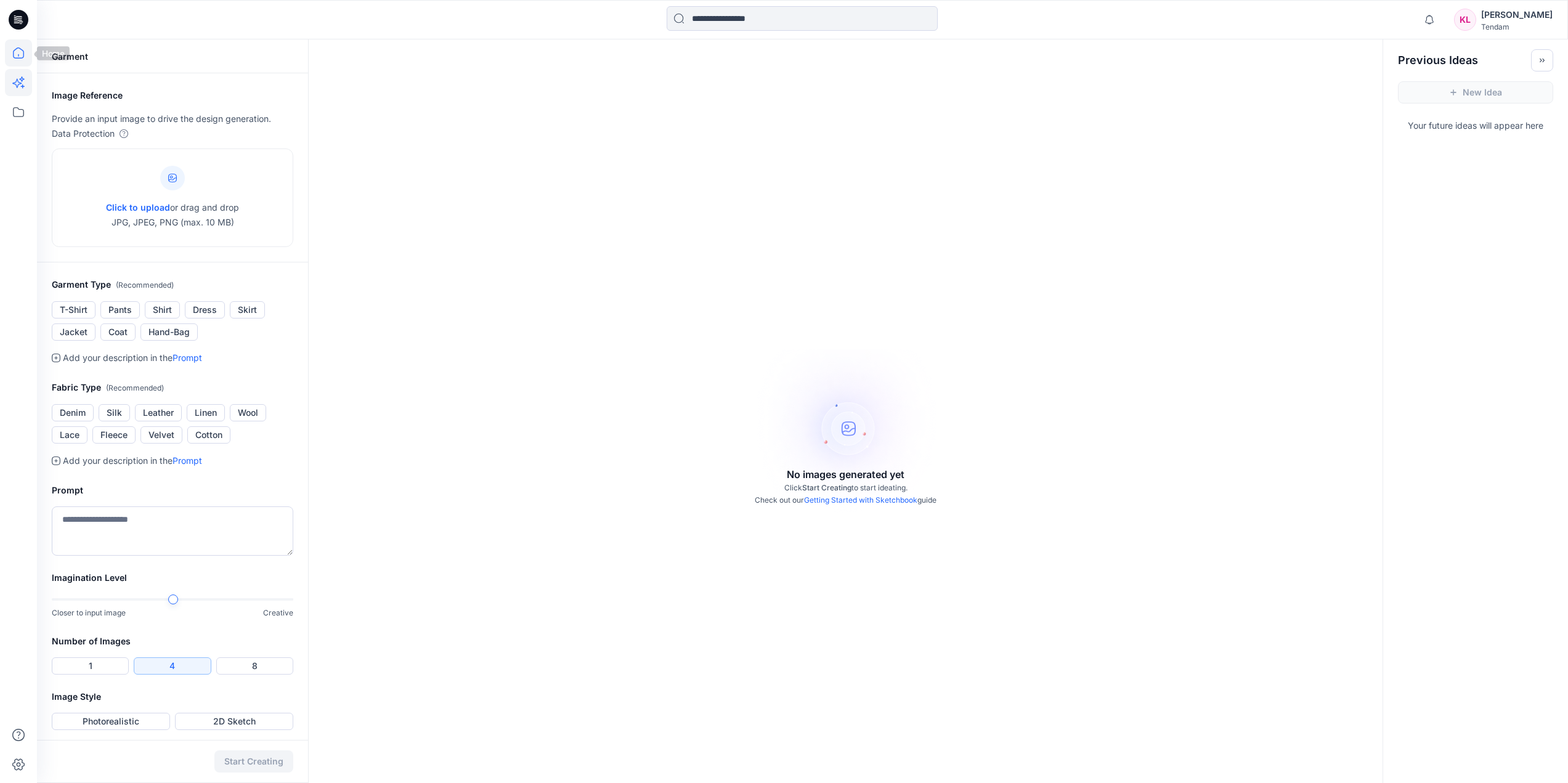
click at [20, 48] on icon at bounding box center [18, 53] width 27 height 27
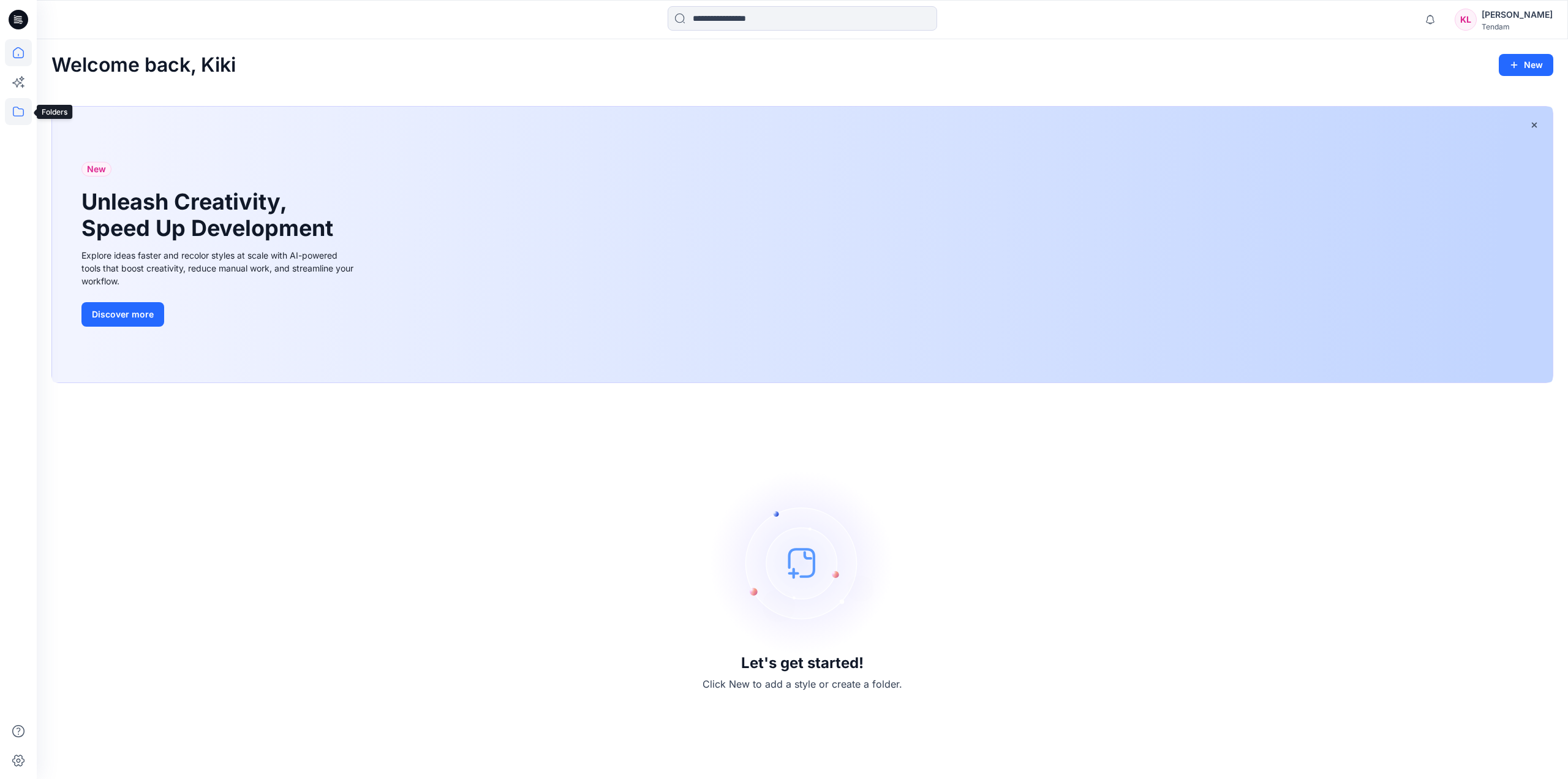
click at [12, 106] on icon at bounding box center [18, 111] width 27 height 27
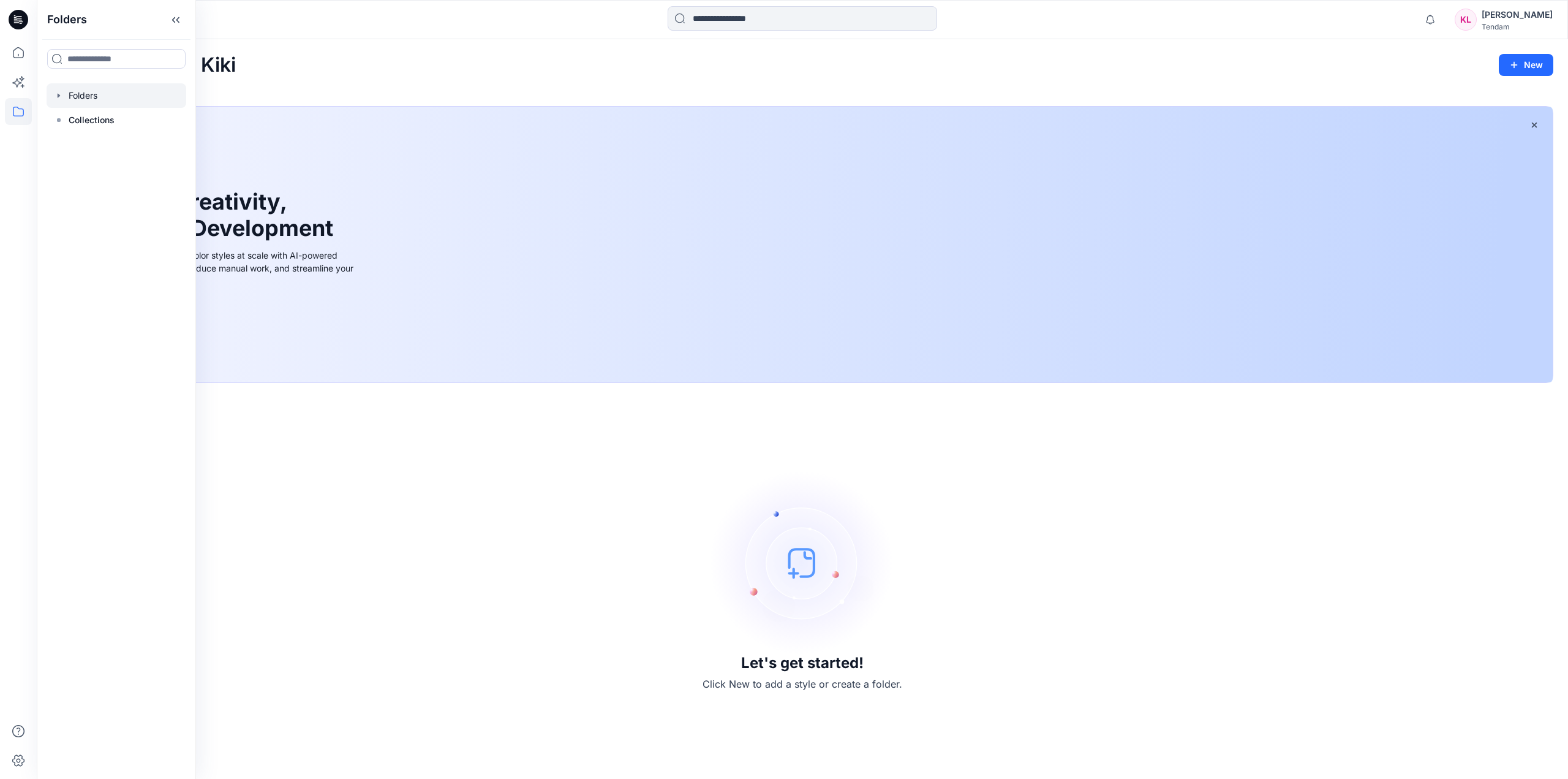
click at [116, 102] on div at bounding box center [116, 96] width 139 height 25
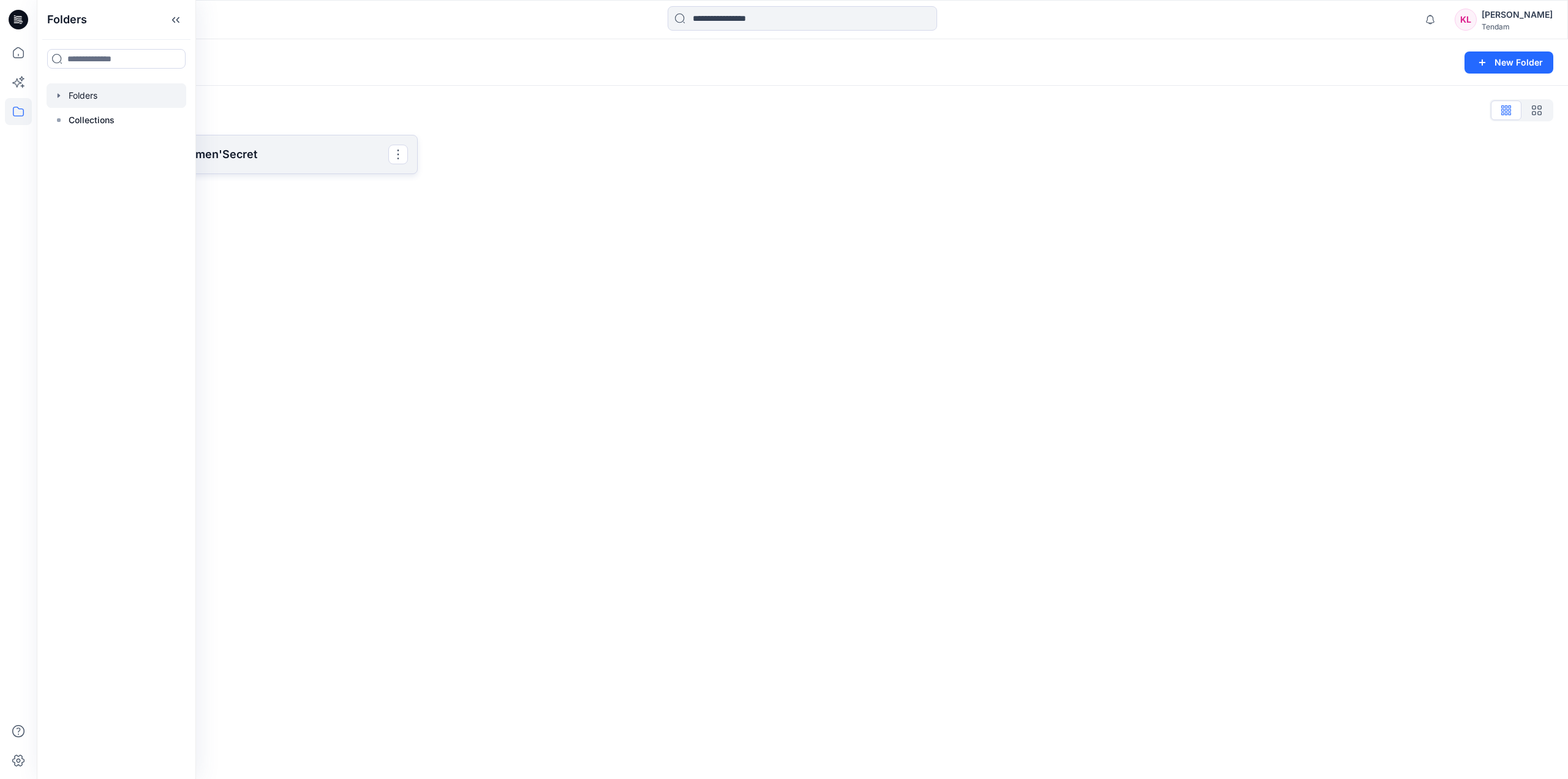
click at [319, 155] on p "Velocity Fashion - Women'Secret" at bounding box center [232, 154] width 310 height 17
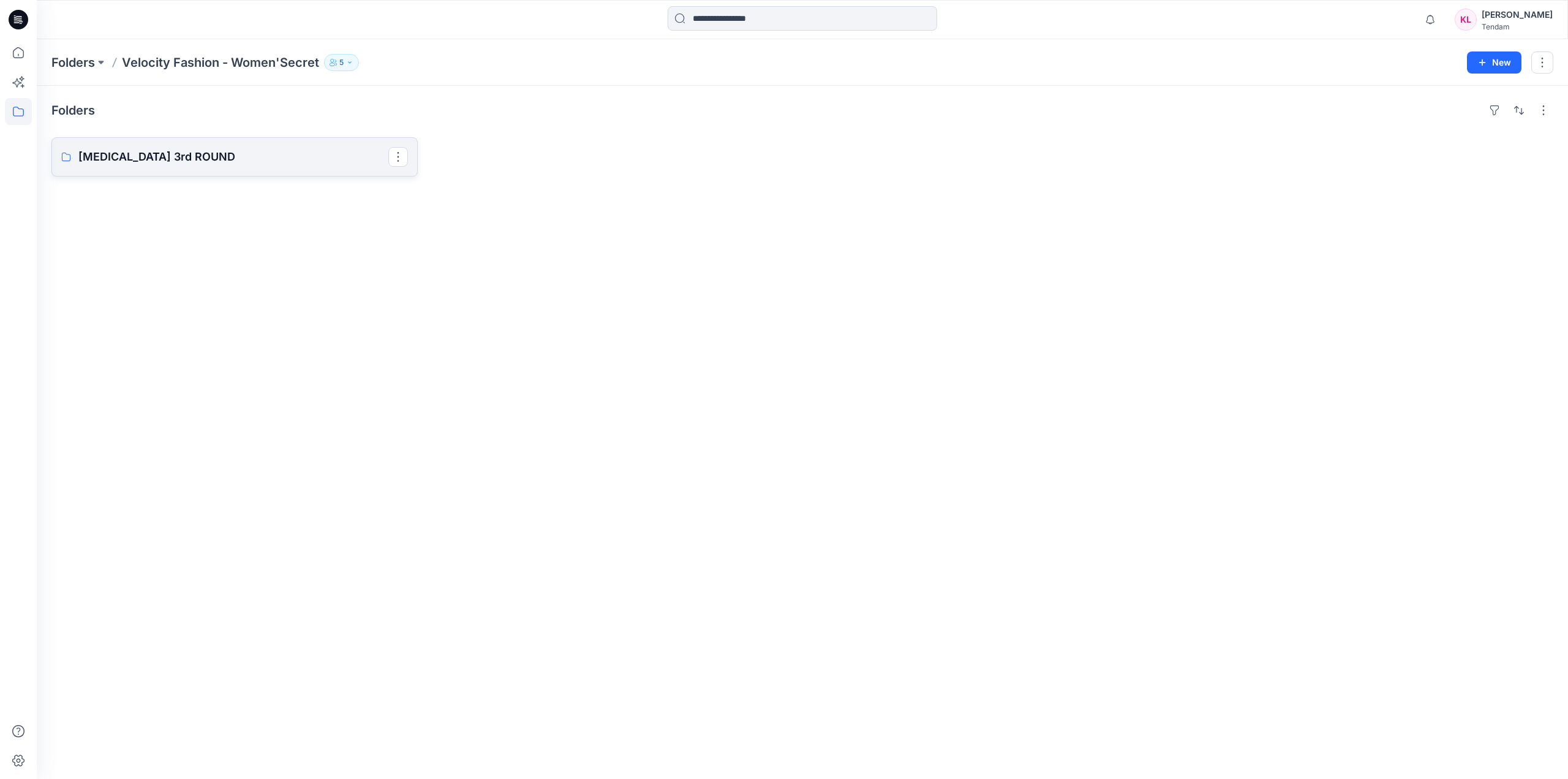
click at [319, 155] on p "[MEDICAL_DATA] 3rd ROUND" at bounding box center [232, 157] width 310 height 17
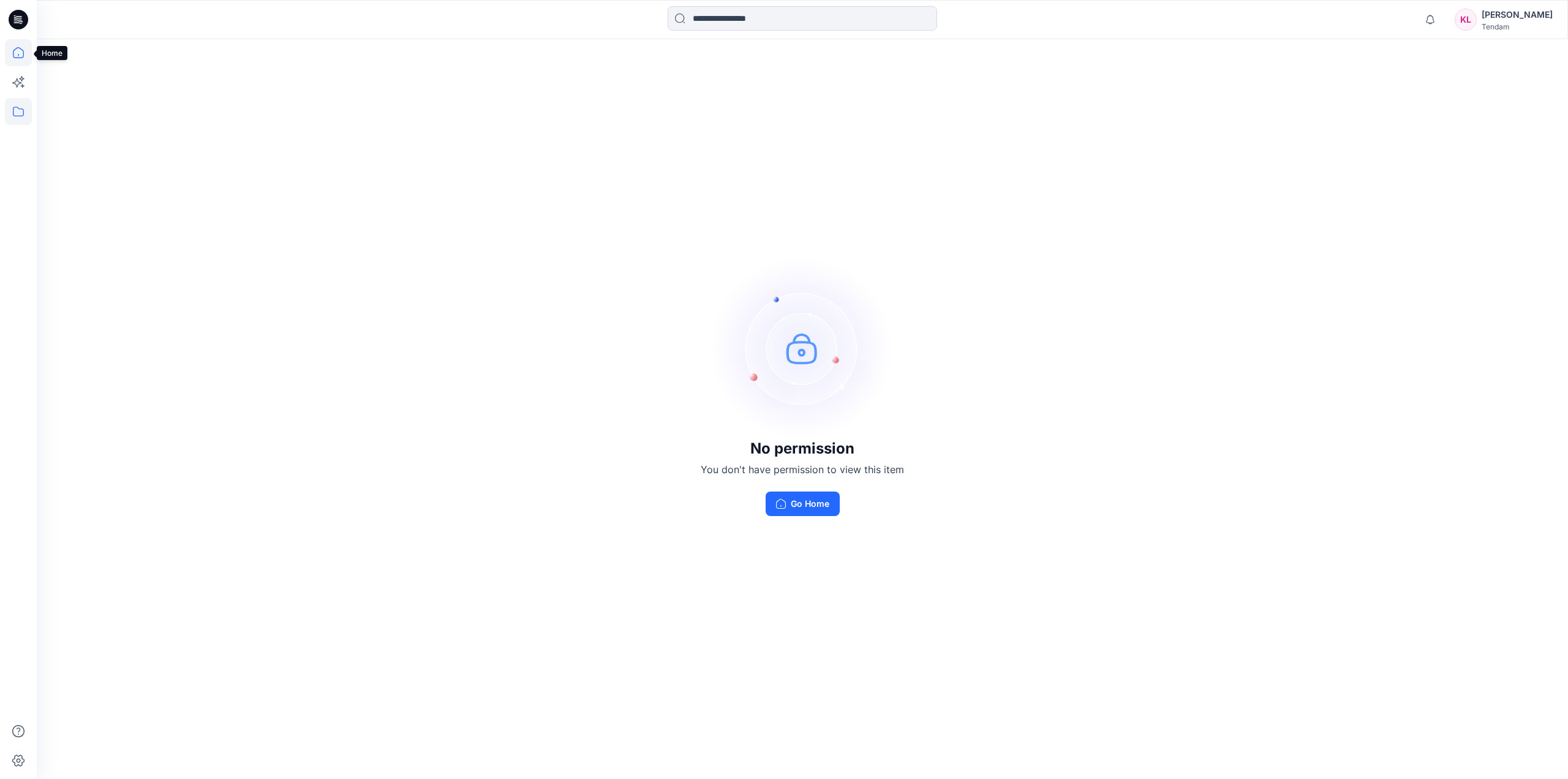
click at [12, 56] on icon at bounding box center [18, 52] width 27 height 27
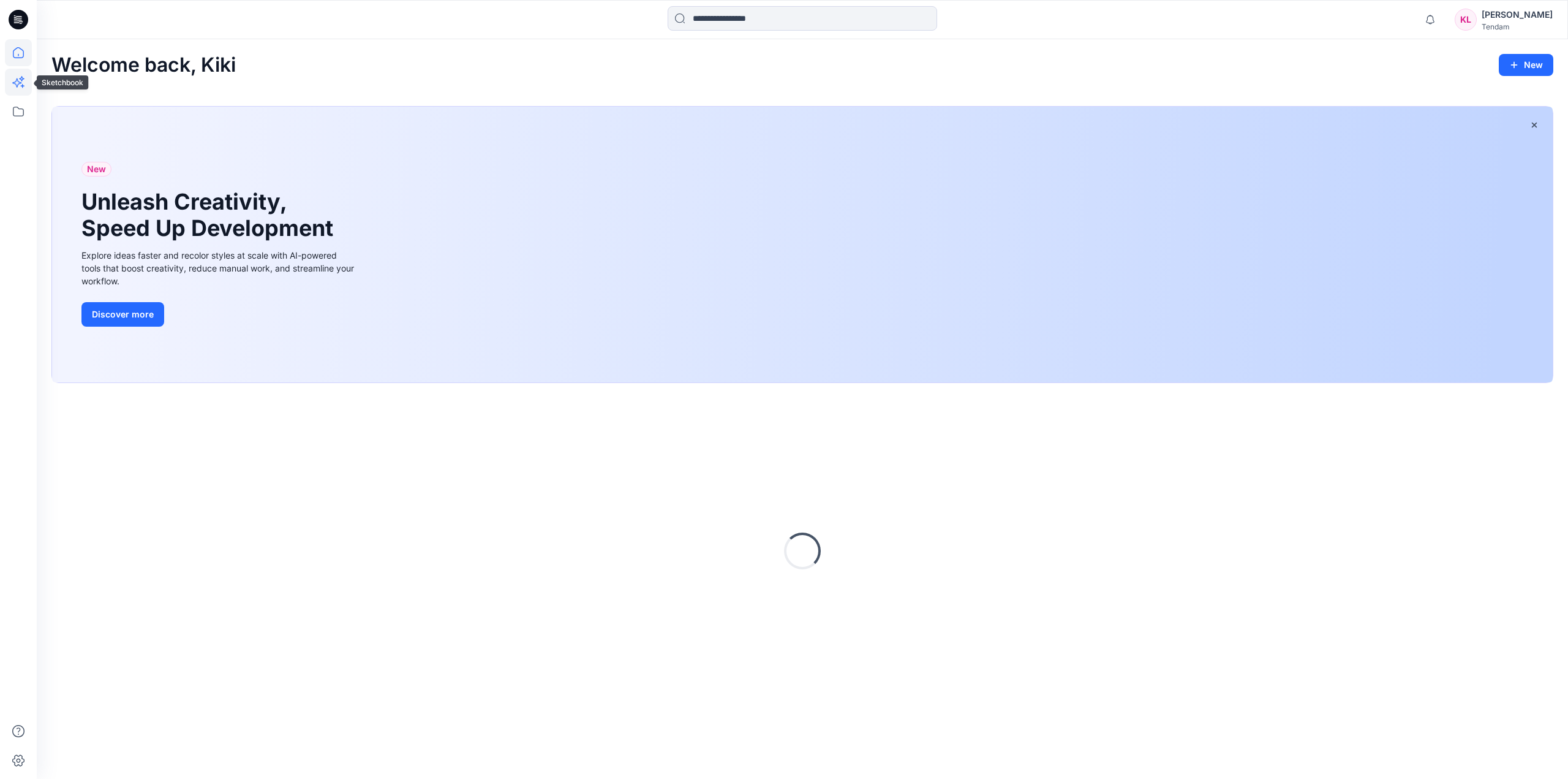
click at [16, 83] on icon at bounding box center [18, 82] width 27 height 27
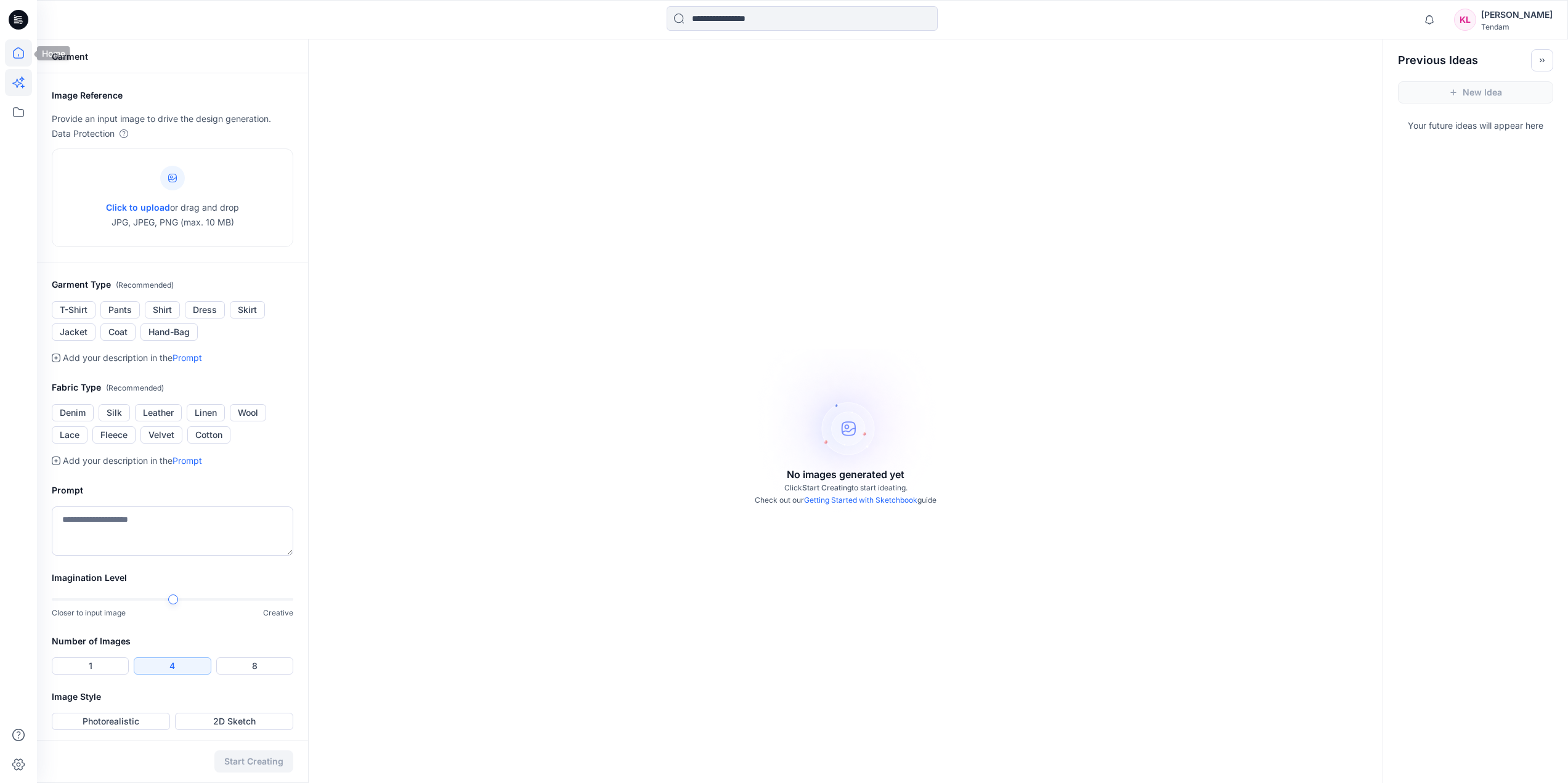
click at [16, 59] on icon at bounding box center [18, 53] width 27 height 27
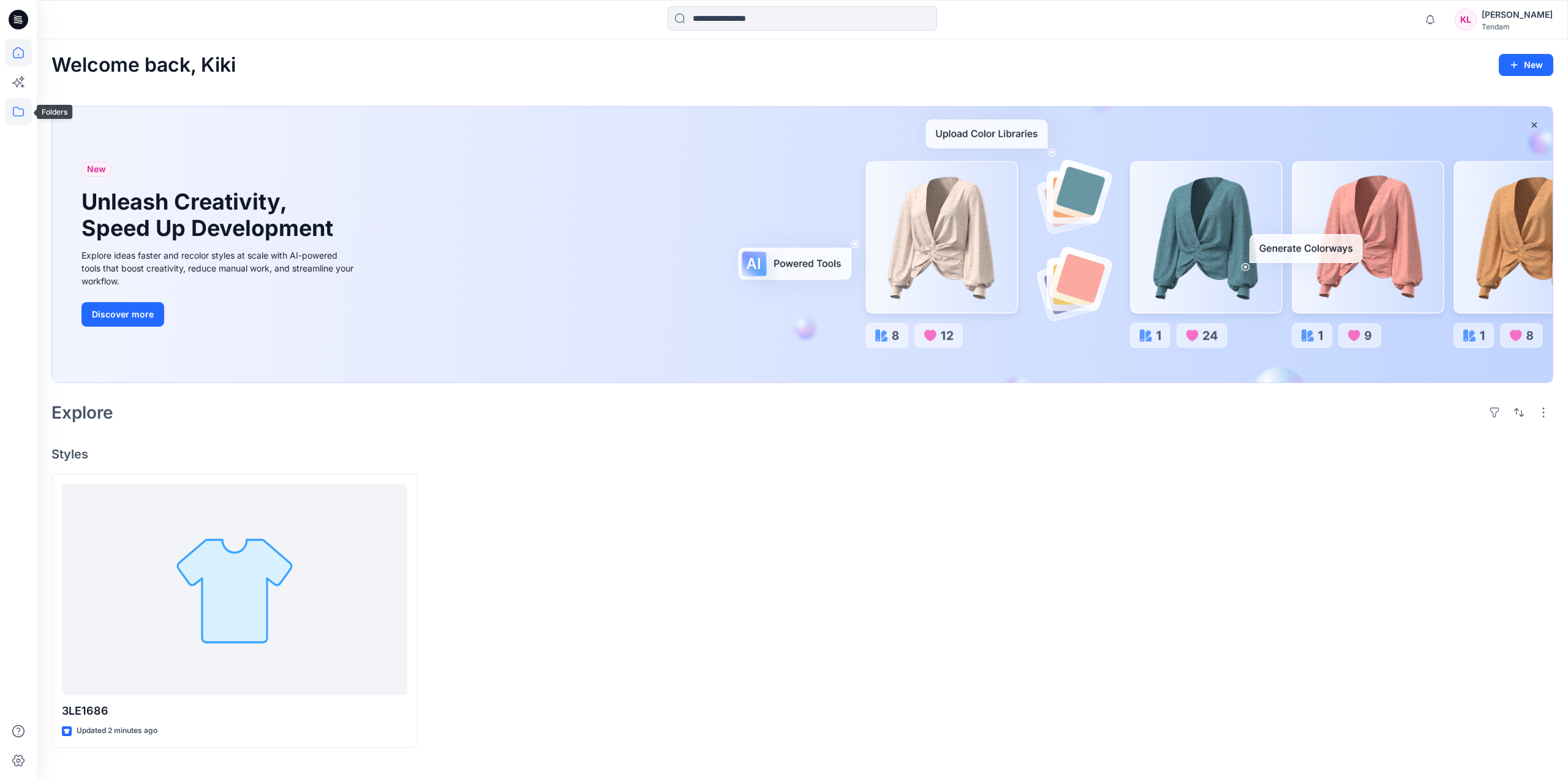
click at [22, 114] on icon at bounding box center [18, 111] width 27 height 27
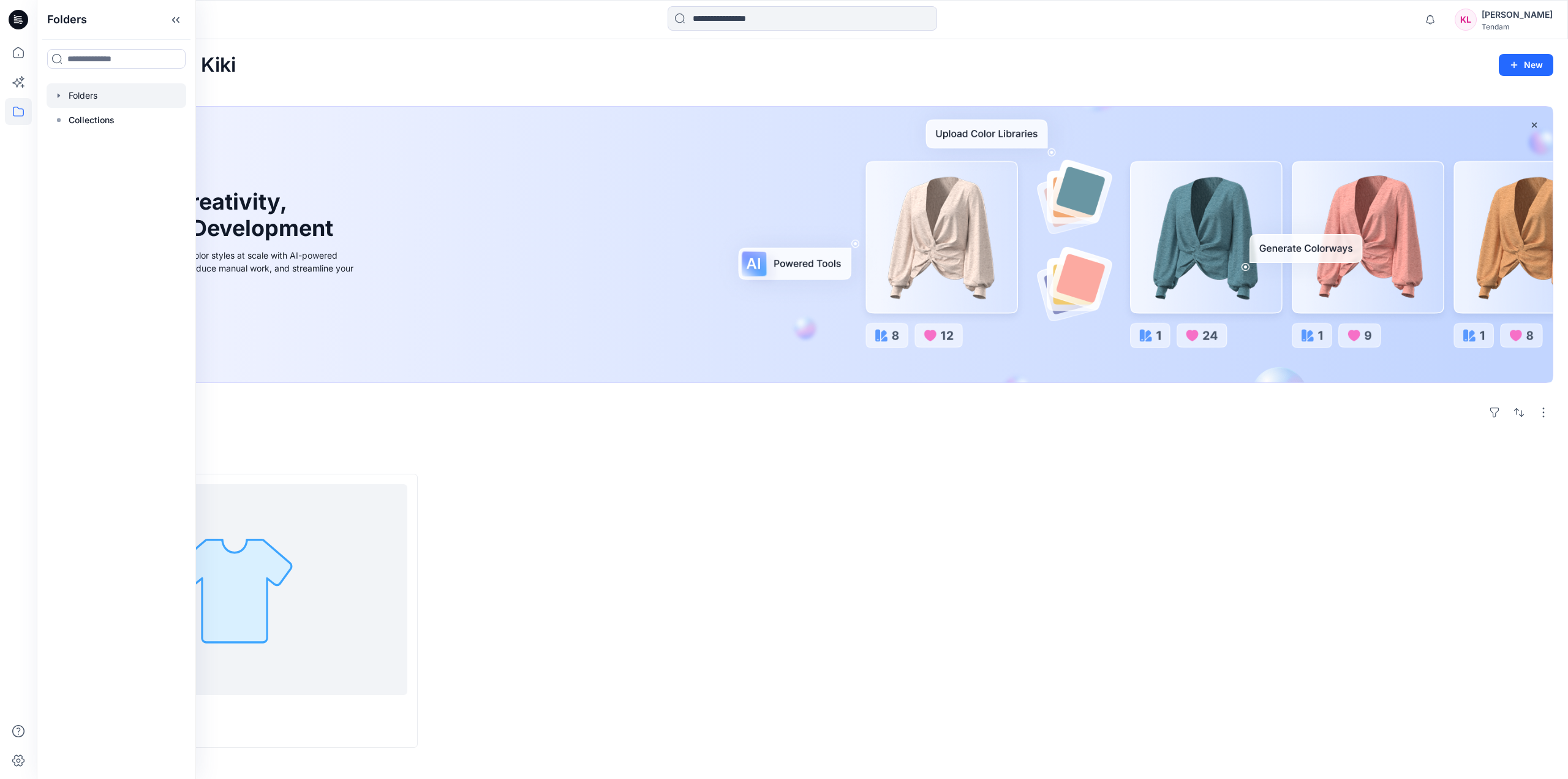
click at [117, 100] on div at bounding box center [116, 96] width 139 height 25
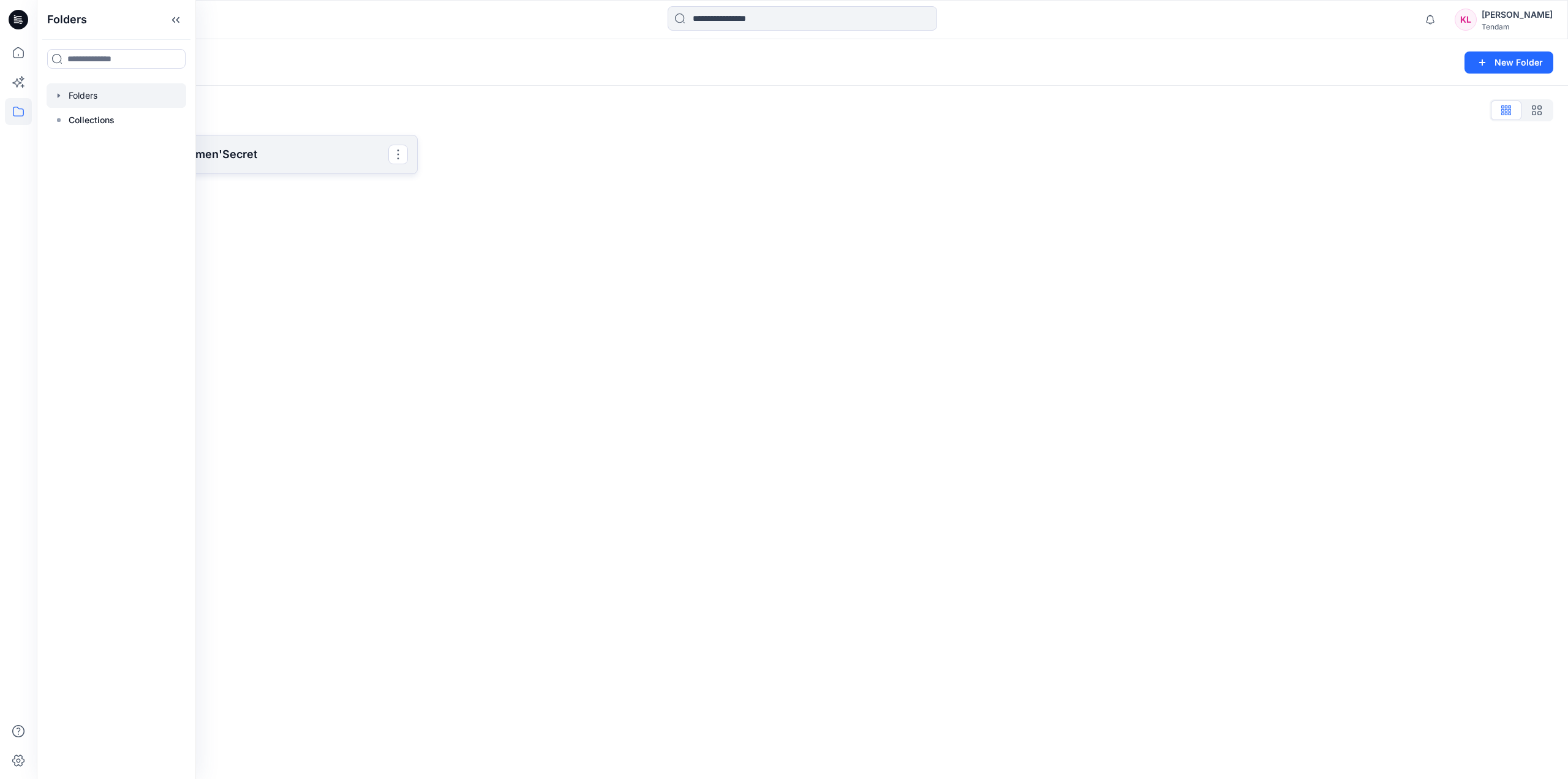
click at [301, 144] on link "Velocity Fashion - Women'Secret" at bounding box center [234, 154] width 366 height 39
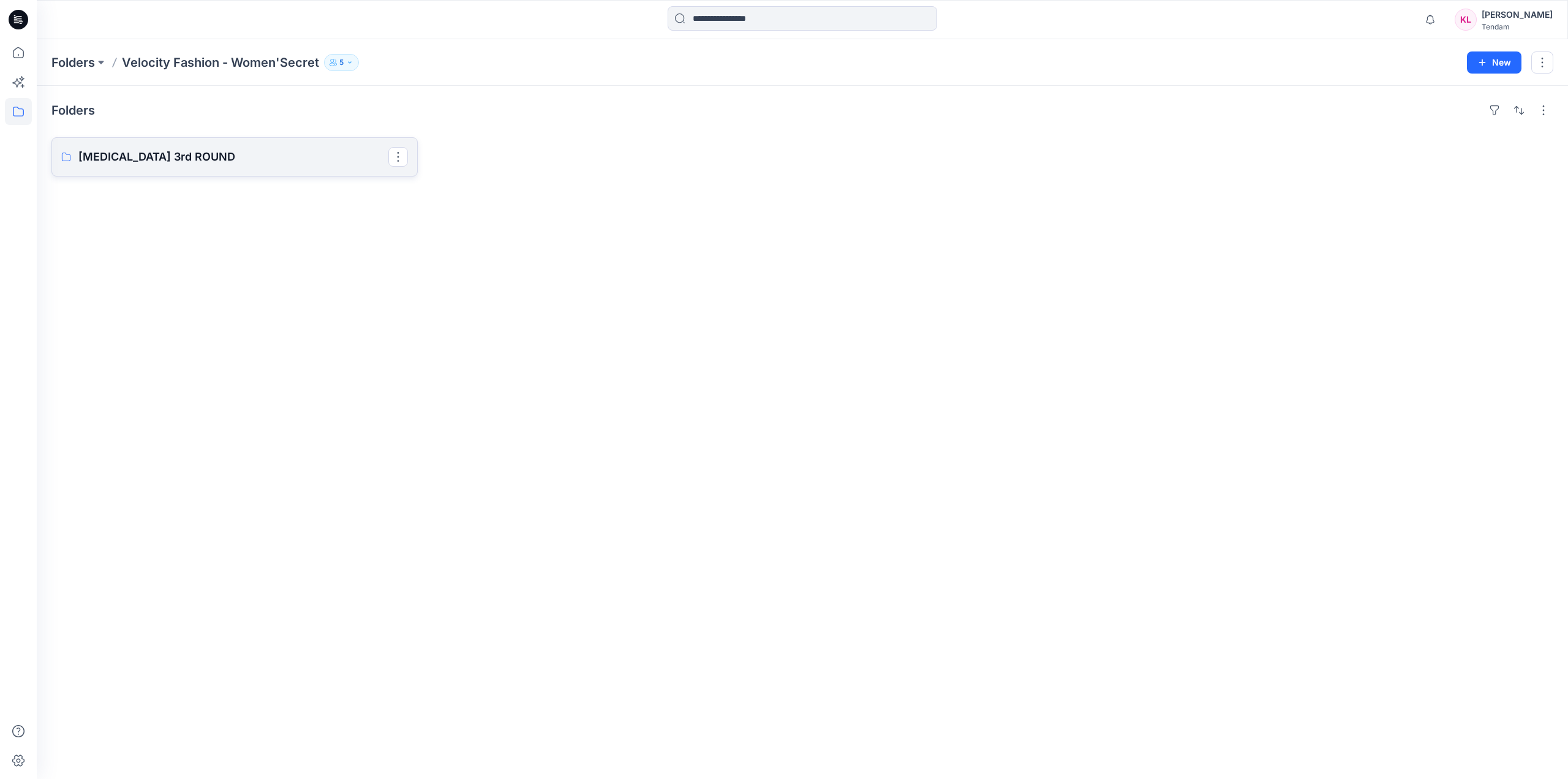
click at [249, 165] on link "T3 3rd ROUND" at bounding box center [234, 156] width 366 height 39
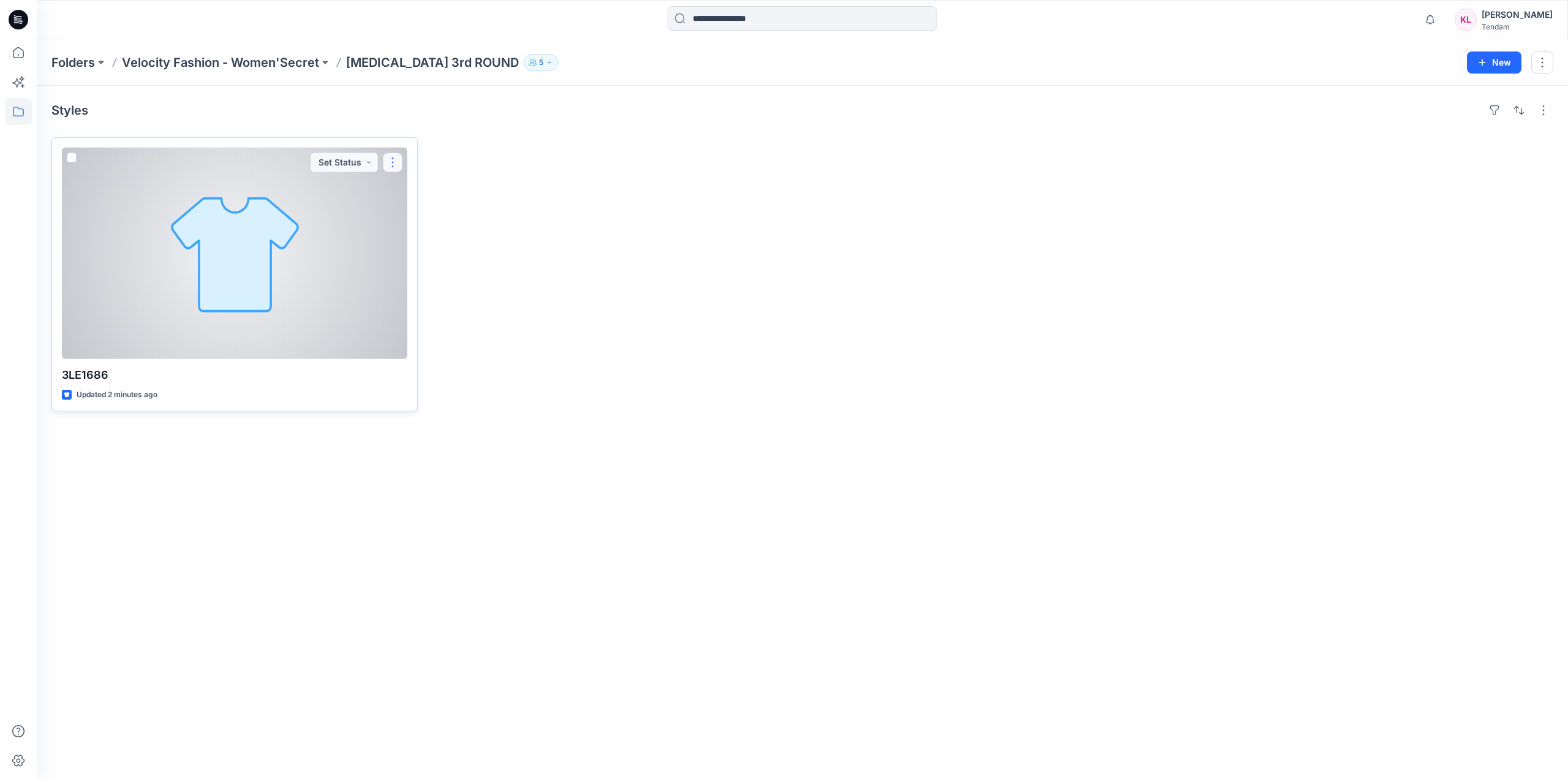
click at [385, 160] on button "button" at bounding box center [393, 163] width 20 height 20
click at [443, 191] on button "Edit" at bounding box center [451, 190] width 132 height 22
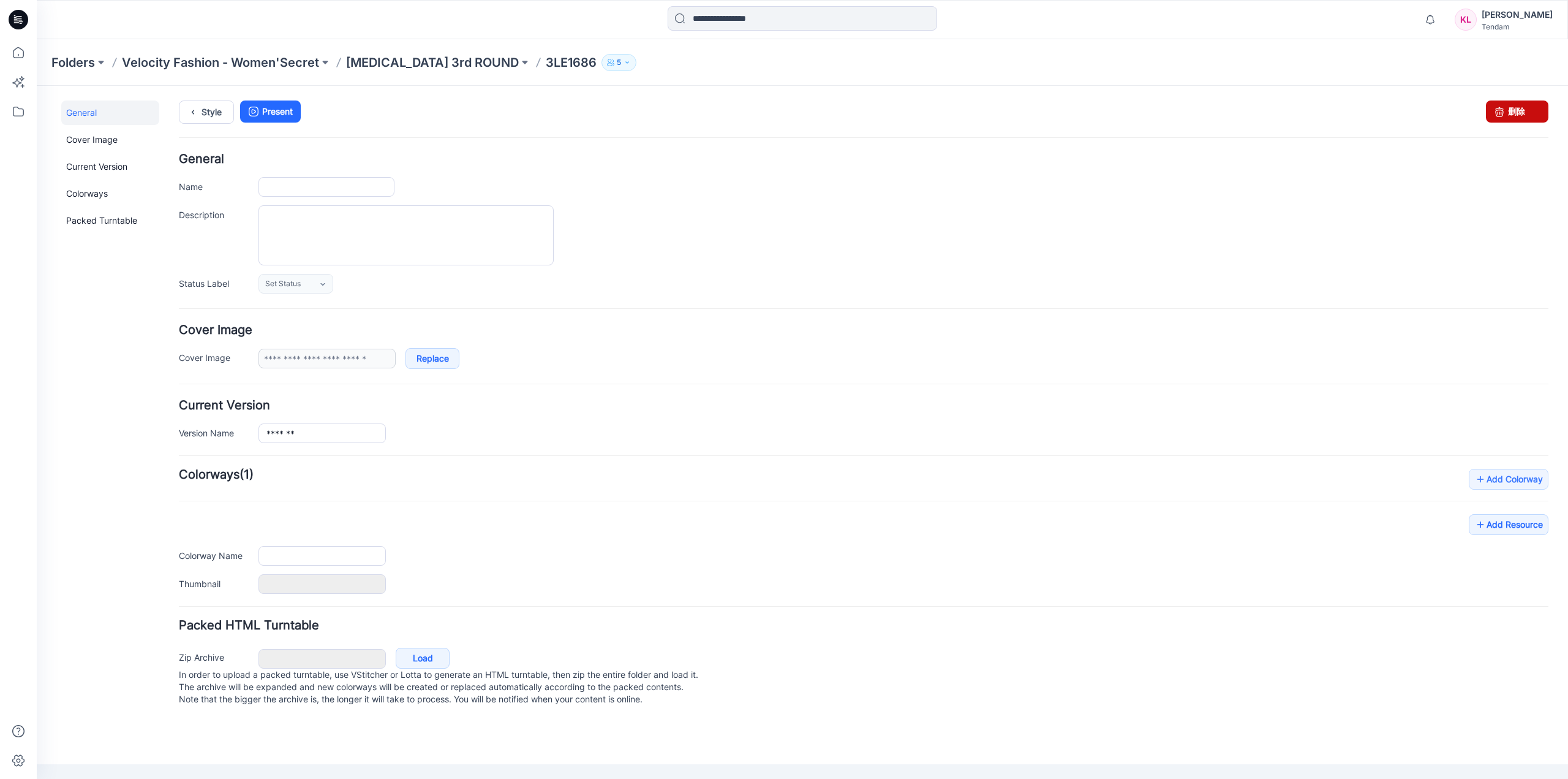
type input "*******"
type input "**********"
click at [1524, 107] on link "删除" at bounding box center [1517, 111] width 62 height 22
